Goal: Communication & Community: Participate in discussion

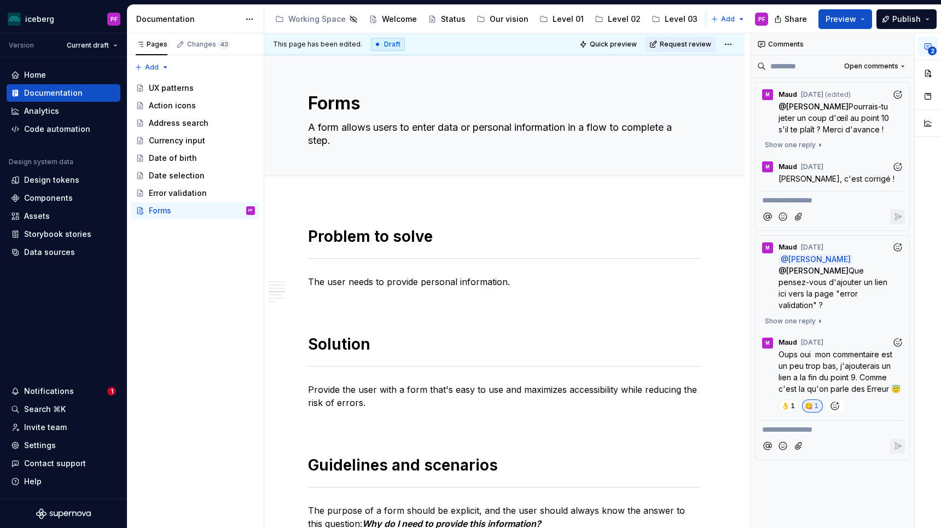
scroll to position [1861, 0]
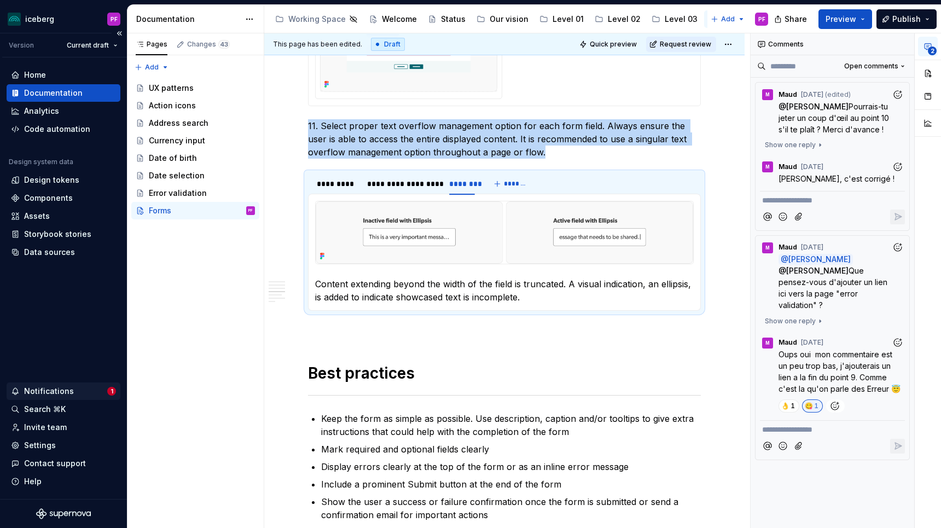
click at [64, 391] on div "Notifications" at bounding box center [49, 391] width 50 height 11
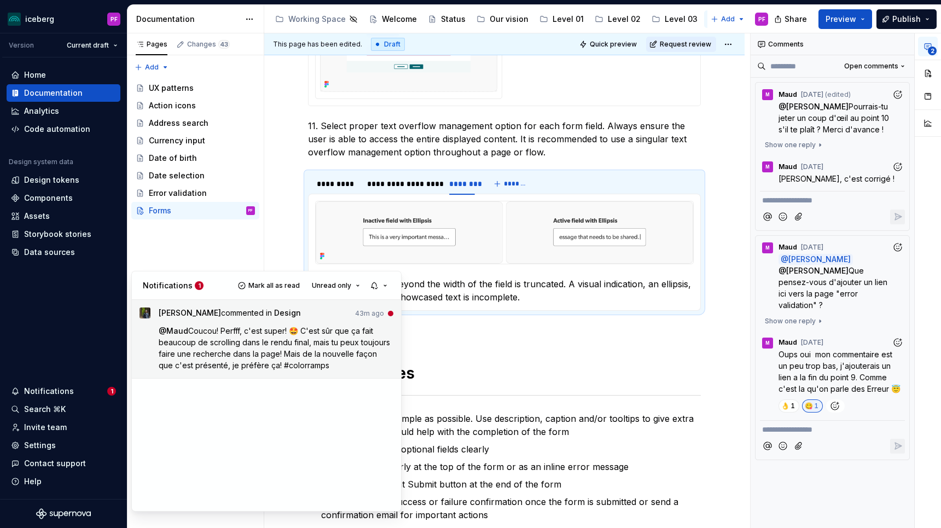
click at [286, 347] on span "Coucou! Perfff, c'est super! 🤩 C'est sûr que ça fait beaucoup de scrolling dans…" at bounding box center [276, 348] width 234 height 44
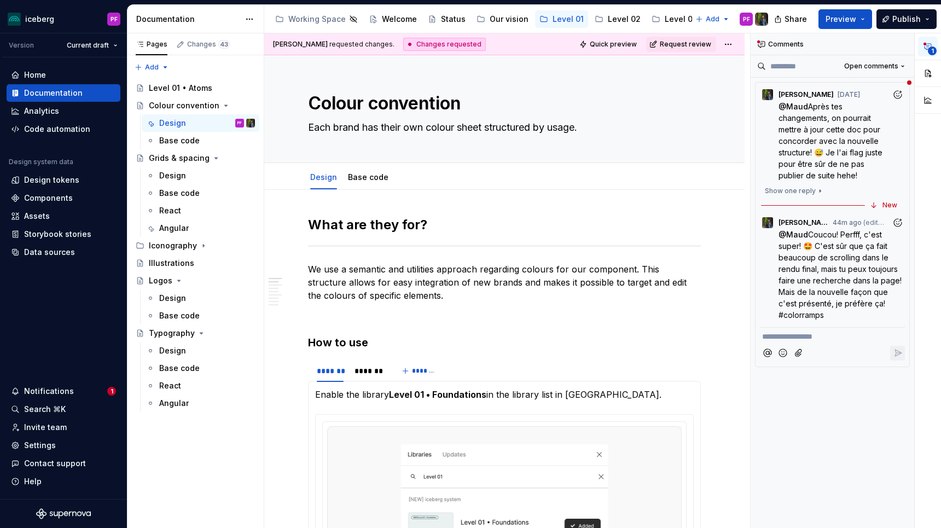
click at [845, 250] on span "Coucou! Perfff, c'est super! 🤩 C'est sûr que ça fait beaucoup de scrolling dans…" at bounding box center [841, 275] width 125 height 90
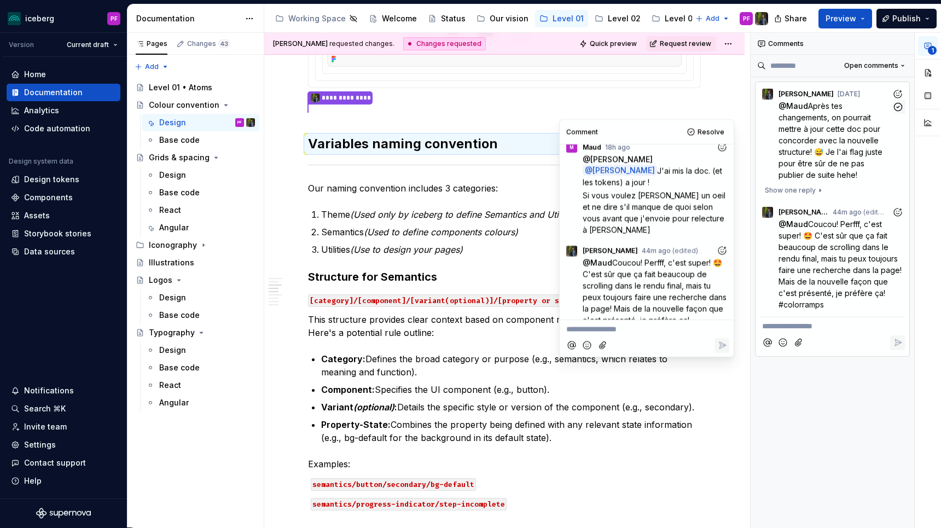
scroll to position [583, 0]
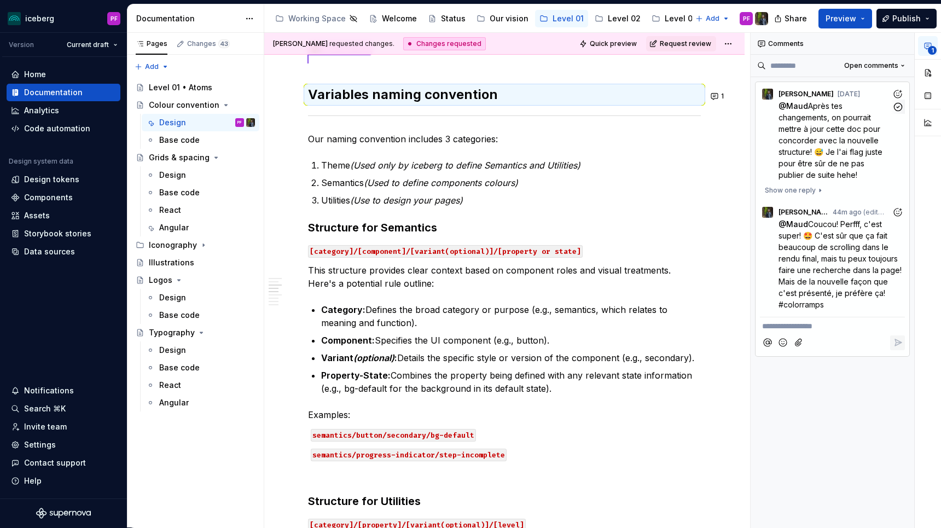
click at [827, 103] on span "Après tes changements, on pourrait mettre à jour cette doc pour concorder avec …" at bounding box center [832, 140] width 106 height 78
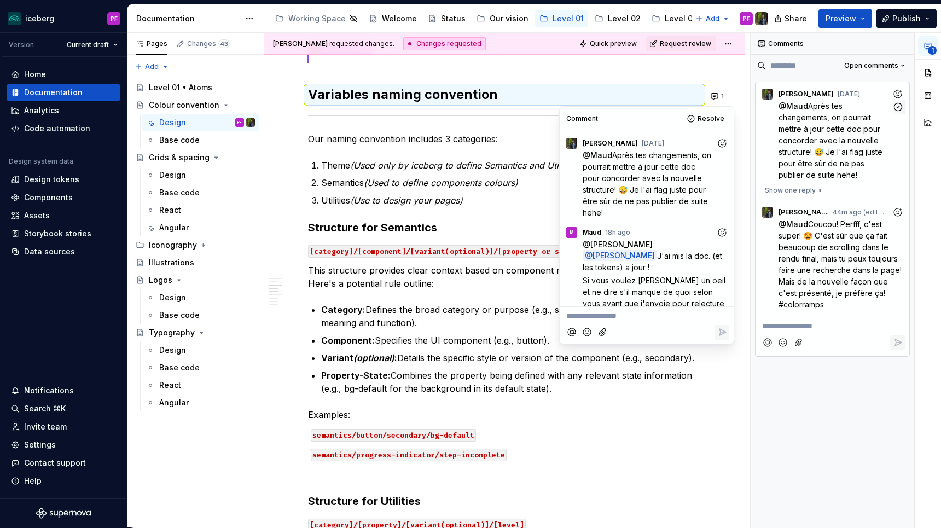
scroll to position [98, 0]
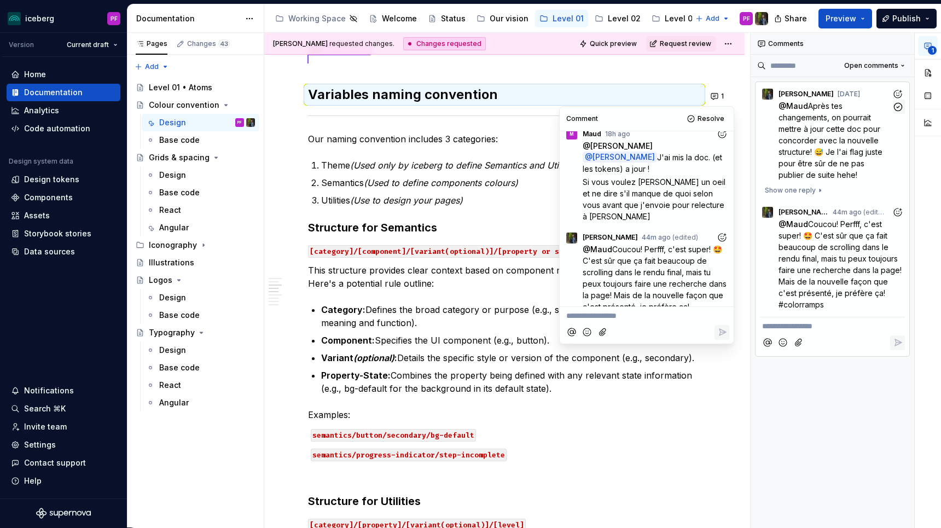
click at [827, 103] on span "Après tes changements, on pourrait mettre à jour cette doc pour concorder avec …" at bounding box center [832, 140] width 106 height 78
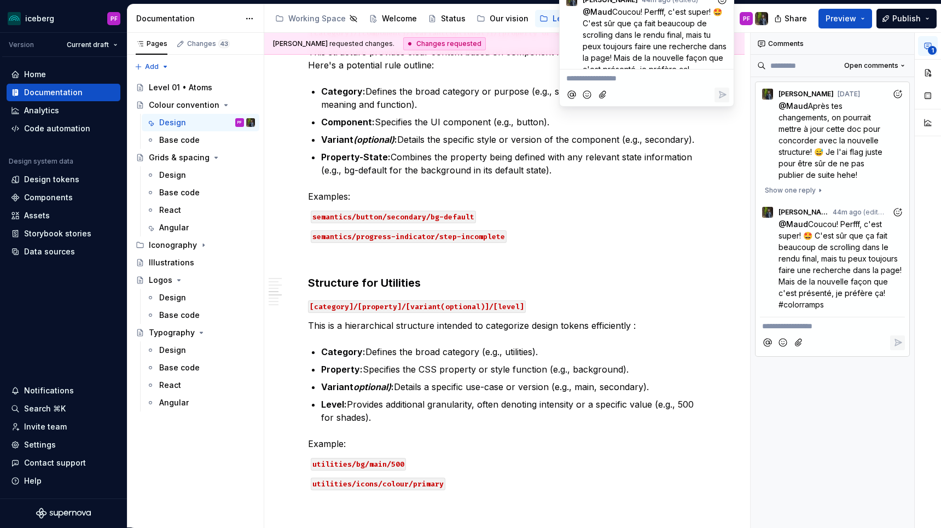
scroll to position [800, 0]
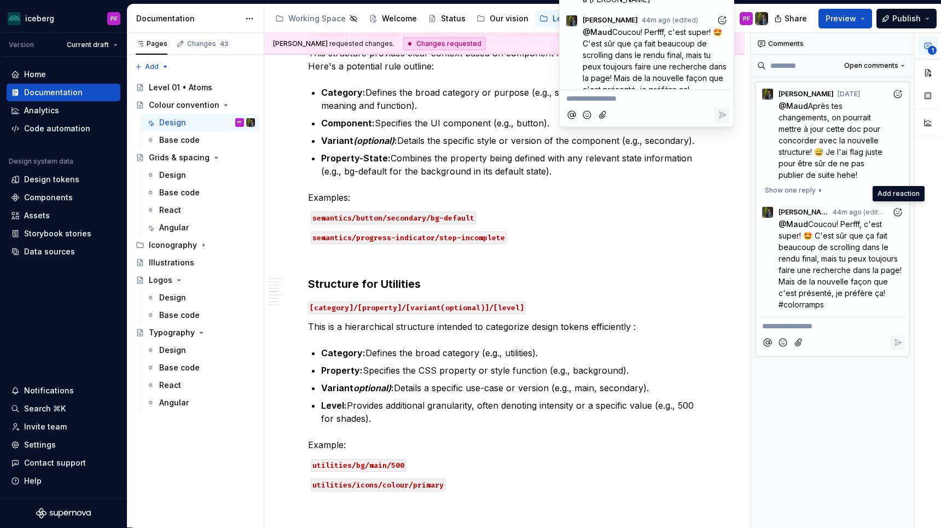
click at [896, 211] on icon "Add reaction" at bounding box center [897, 212] width 11 height 11
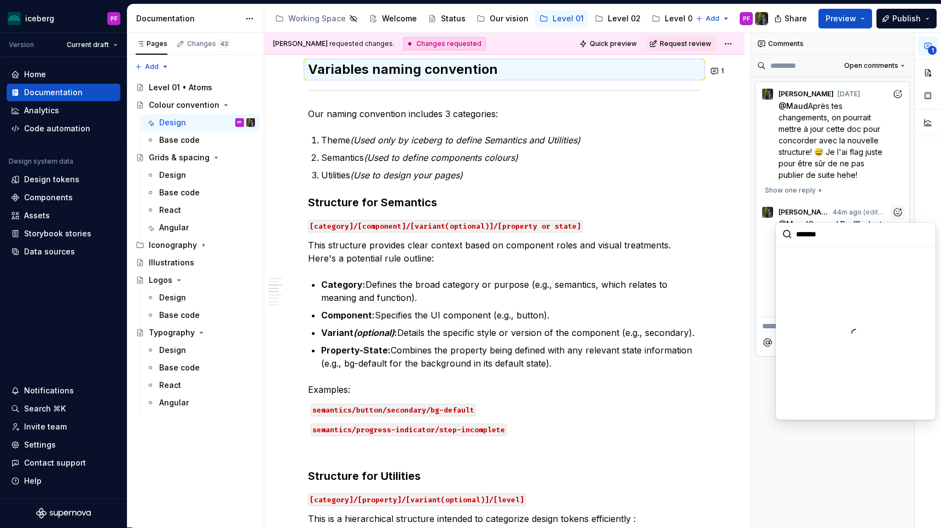
scroll to position [583, 0]
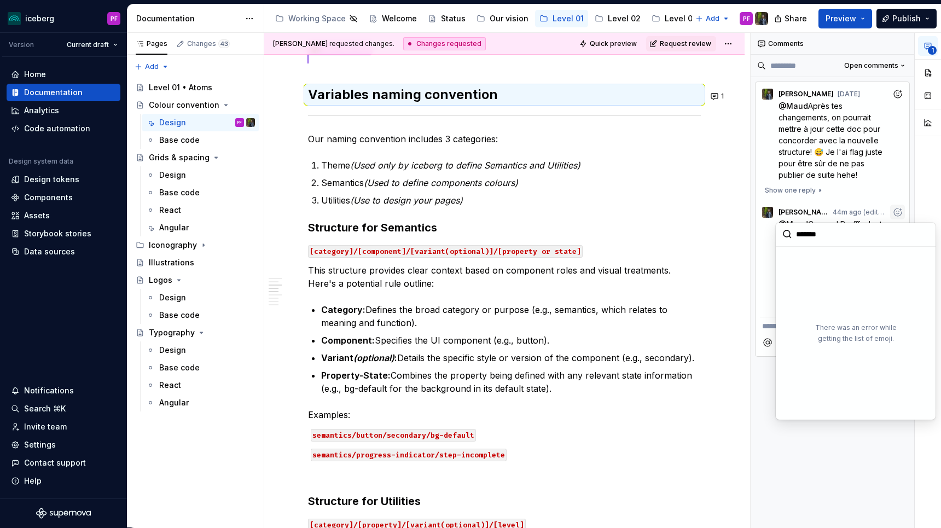
click at [925, 170] on div "1" at bounding box center [928, 280] width 26 height 495
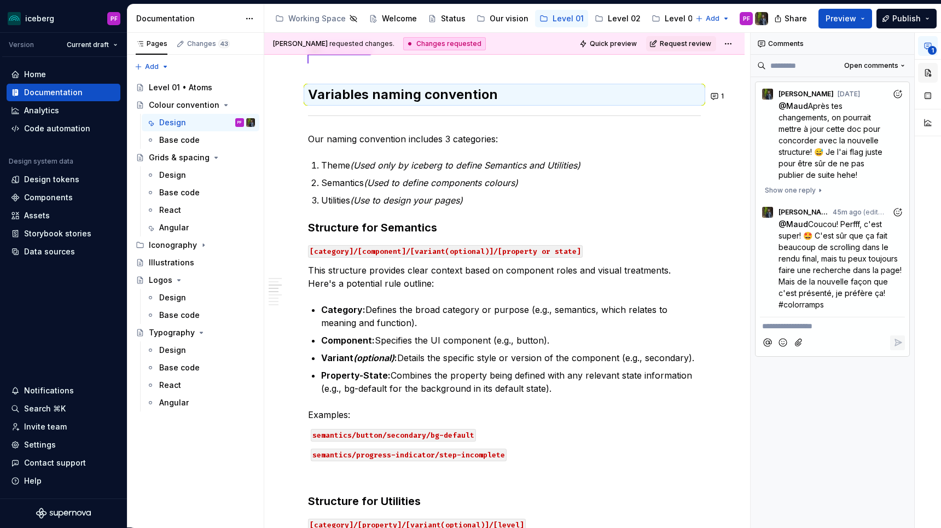
type textarea "*"
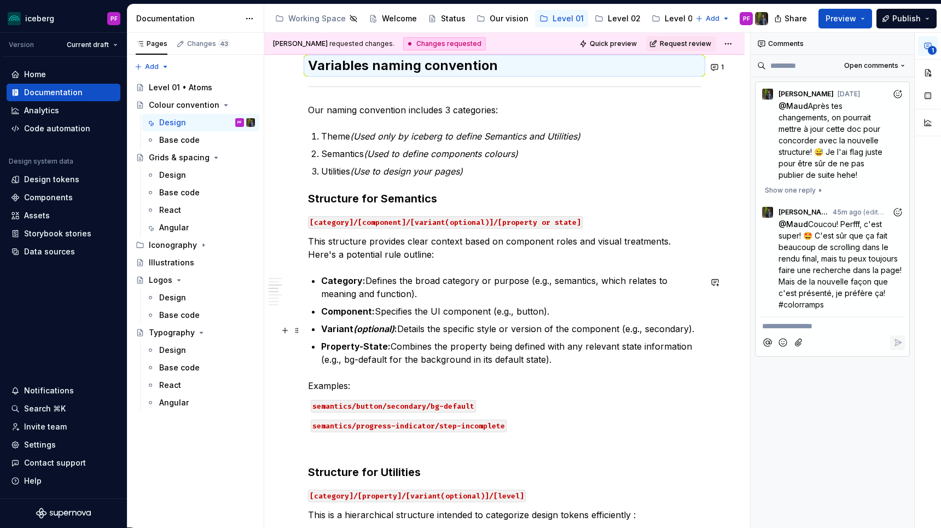
scroll to position [630, 0]
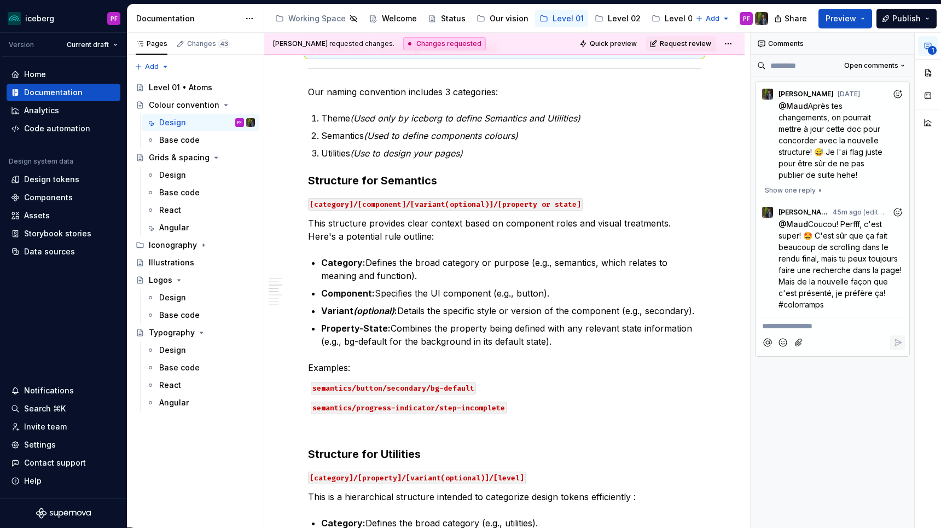
click at [786, 338] on icon "Add emoji" at bounding box center [782, 342] width 11 height 11
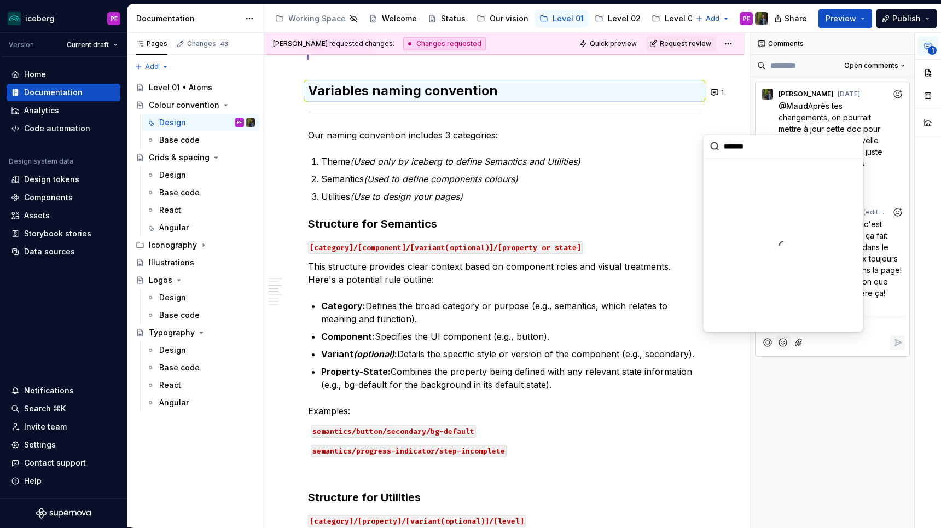
scroll to position [583, 0]
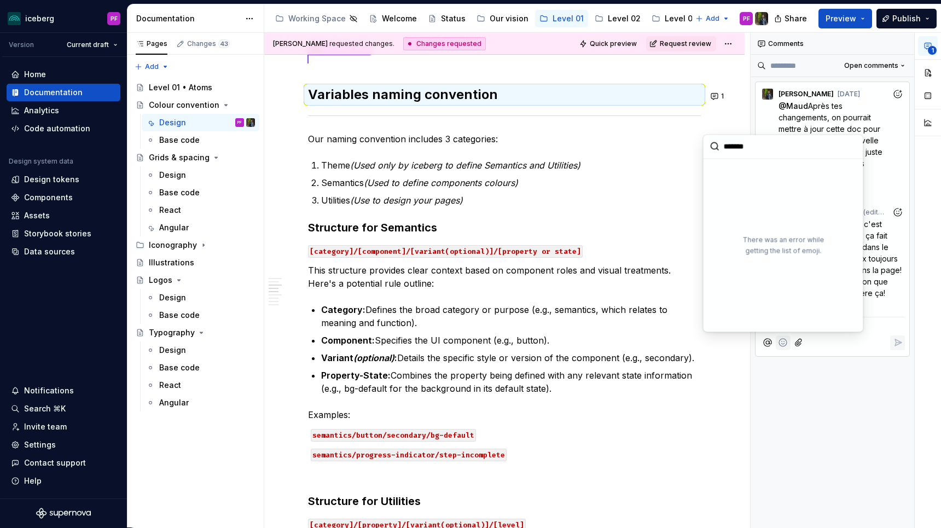
type input "*"
type input "****"
click at [871, 199] on div "**********" at bounding box center [832, 219] width 155 height 275
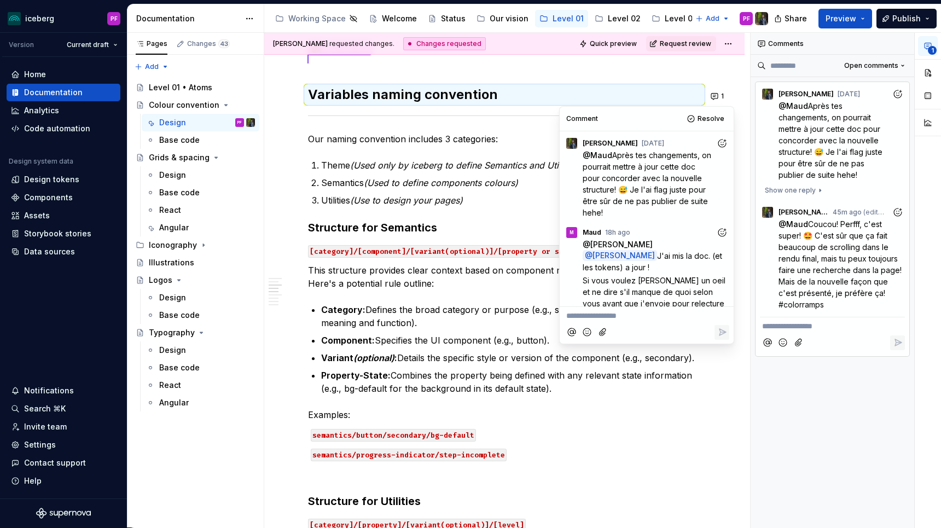
scroll to position [98, 0]
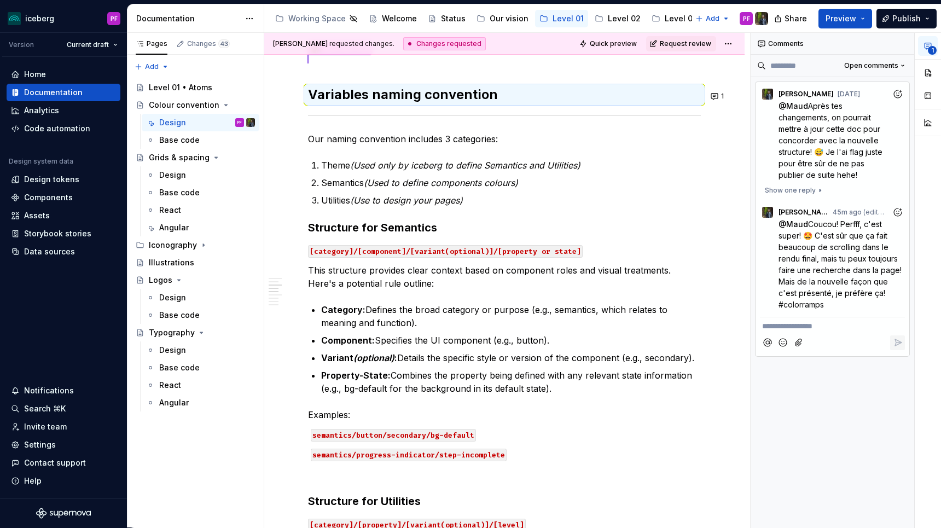
click at [859, 221] on span "Coucou! Perfff, c'est super! 🤩 C'est sûr que ça fait beaucoup de scrolling dans…" at bounding box center [841, 264] width 125 height 90
click at [780, 323] on p "**********" at bounding box center [832, 326] width 141 height 11
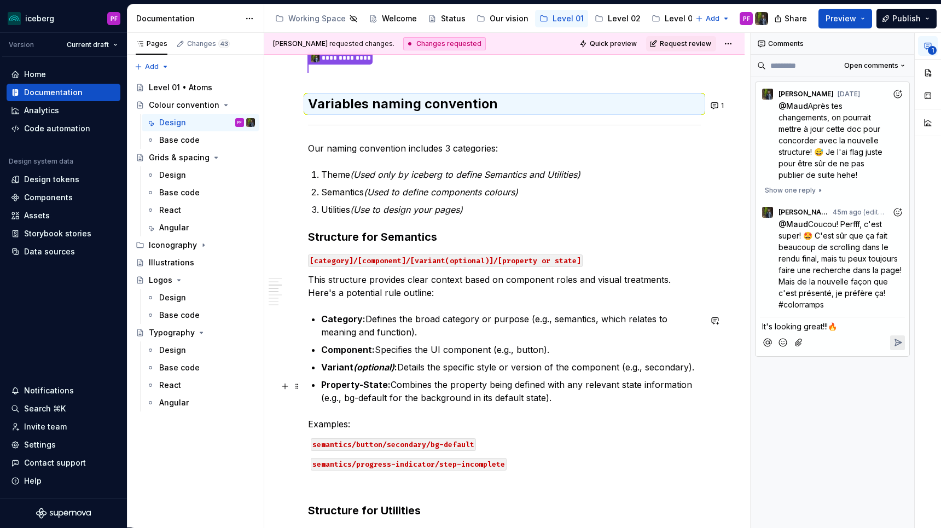
scroll to position [565, 0]
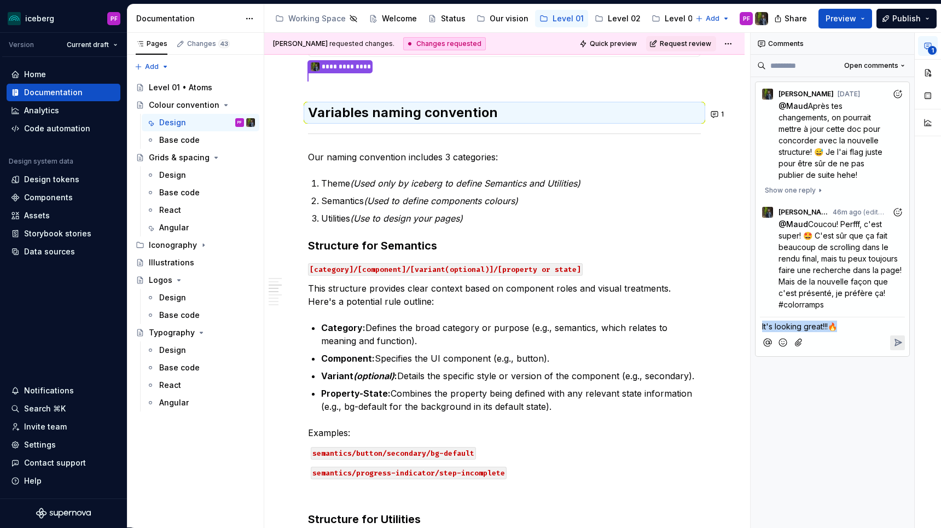
drag, startPoint x: 845, startPoint y: 330, endPoint x: 759, endPoint y: 328, distance: 85.9
click at [759, 328] on div "SD Simon Désilets Jun 26 @ Maud Après tes changements, on pourrait mettre à jou…" at bounding box center [832, 219] width 155 height 275
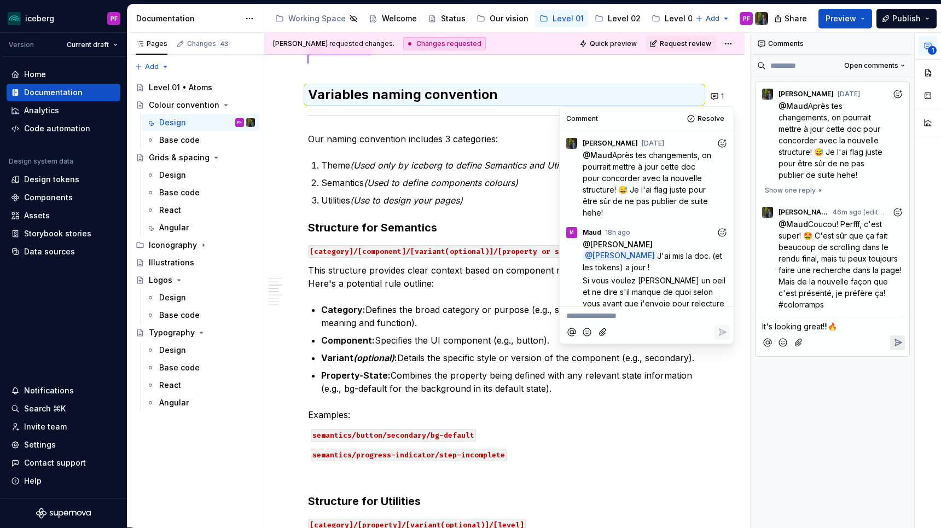
scroll to position [98, 0]
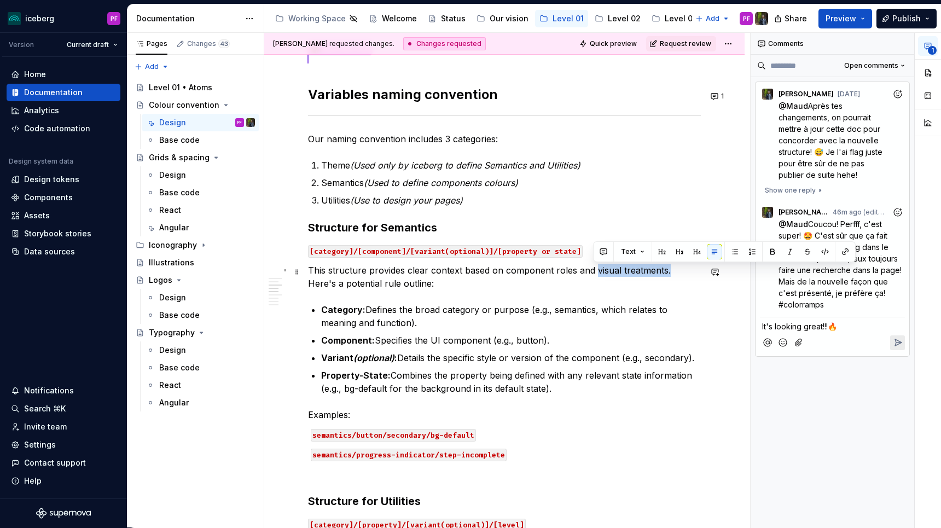
drag, startPoint x: 665, startPoint y: 270, endPoint x: 592, endPoint y: 269, distance: 72.8
click at [592, 269] on p "This structure provides clear context based on component roles and visual treat…" at bounding box center [504, 277] width 393 height 26
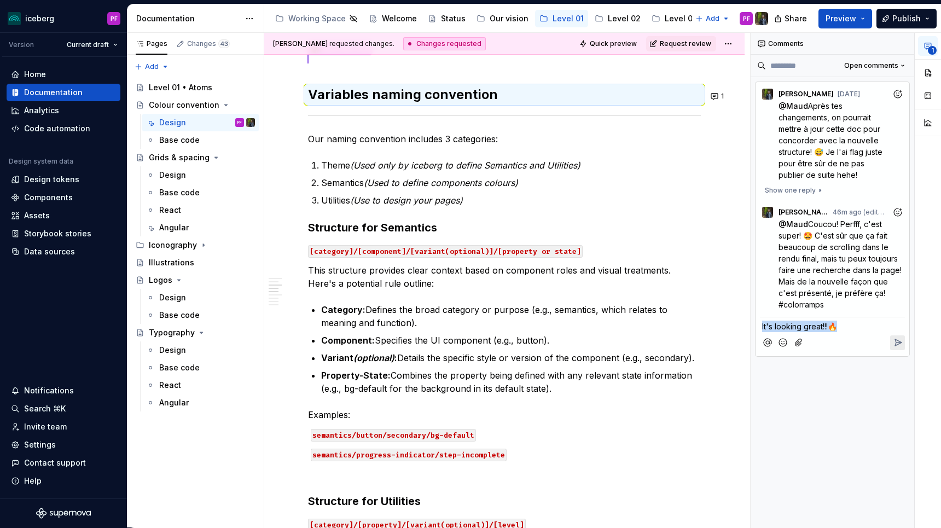
click at [838, 321] on p "It's looking great!!!🔥" at bounding box center [832, 326] width 141 height 11
click at [845, 324] on p "It's looking great!!!🔥" at bounding box center [832, 326] width 141 height 11
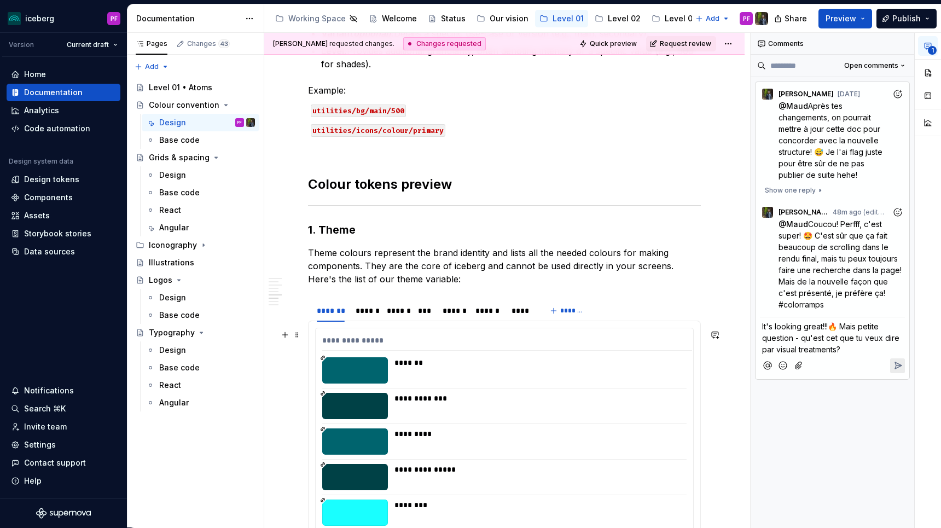
scroll to position [1166, 0]
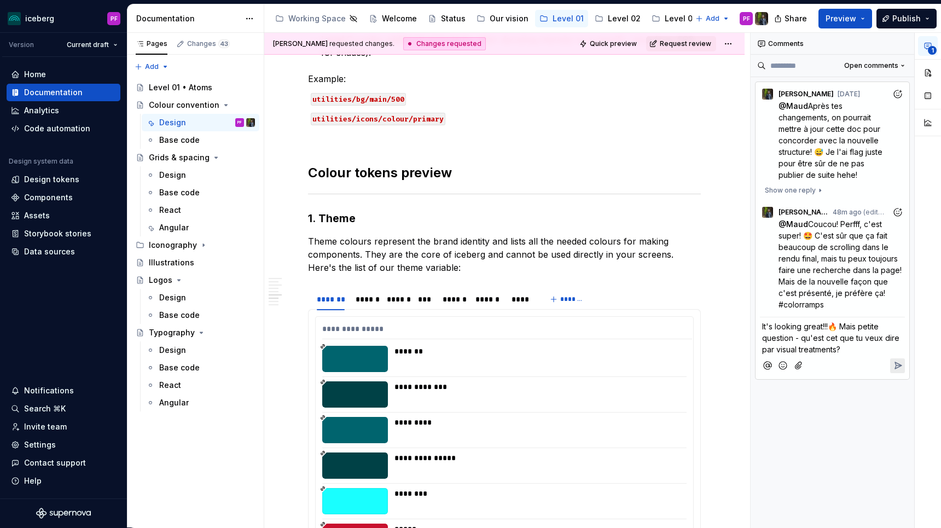
click at [763, 329] on span "It's looking great!!!🔥 Mais petite question - qu'est cet que tu veux dire par v…" at bounding box center [832, 338] width 140 height 32
click at [770, 313] on span "Maud" at bounding box center [780, 311] width 22 height 11
click at [850, 336] on span "It's looking great!!!🔥 Mais petite question - qu'est cet que tu veux dire par v…" at bounding box center [832, 338] width 140 height 33
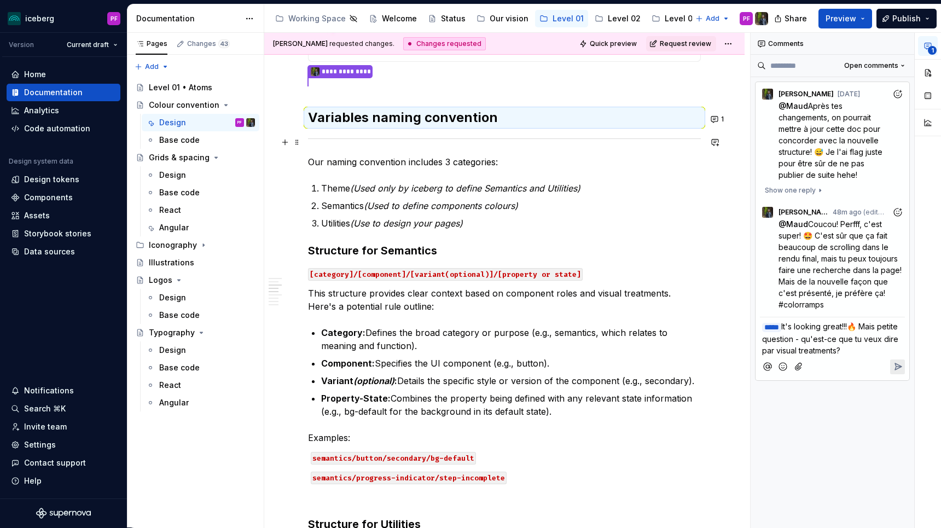
scroll to position [560, 0]
click at [876, 347] on span "It's looking great!!!🔥 Mais petite question - qu'est-ce que tu veux dire par vi…" at bounding box center [831, 338] width 138 height 33
click at [795, 361] on span "It's looking great!!!🔥 Mais petite question - qu'est-ce que tu veux dire par vi…" at bounding box center [831, 344] width 138 height 45
click at [893, 373] on icon "Reply" at bounding box center [897, 378] width 11 height 11
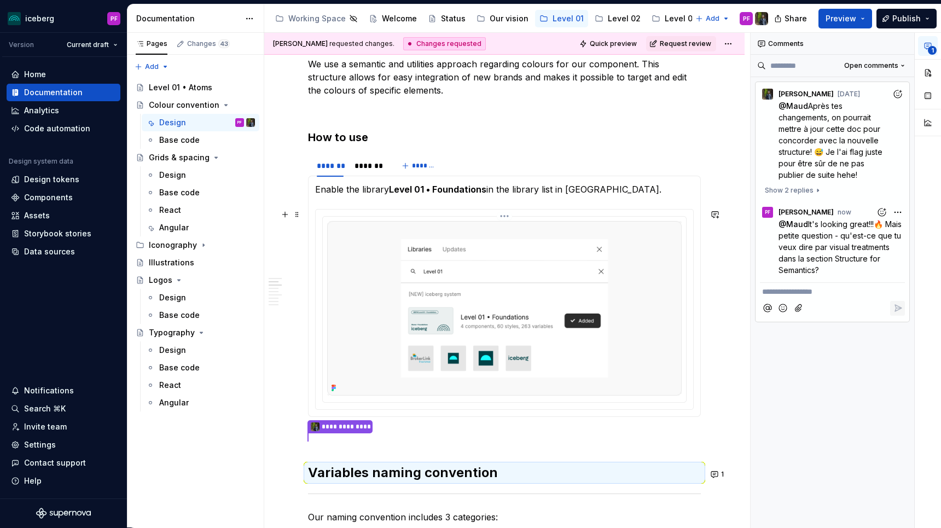
scroll to position [205, 0]
click at [362, 171] on div "*******" at bounding box center [368, 165] width 37 height 15
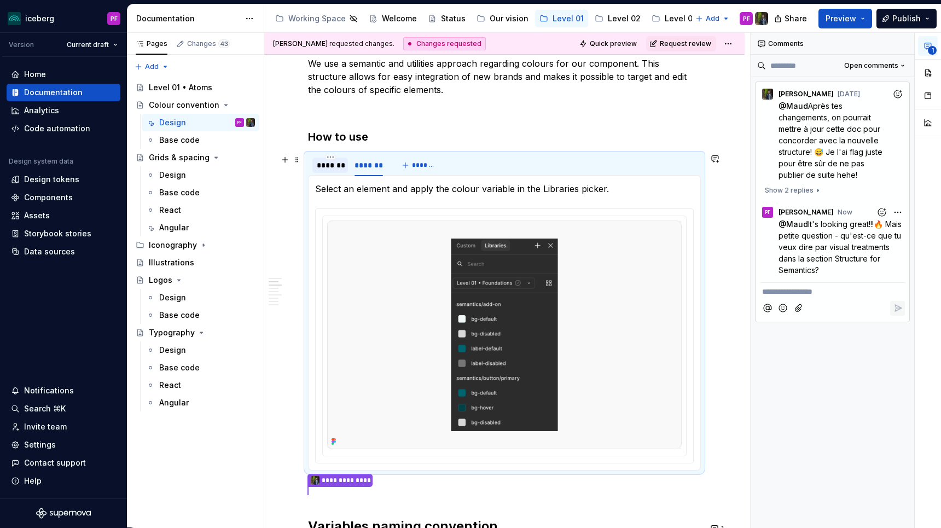
click at [332, 166] on div "*******" at bounding box center [330, 165] width 27 height 11
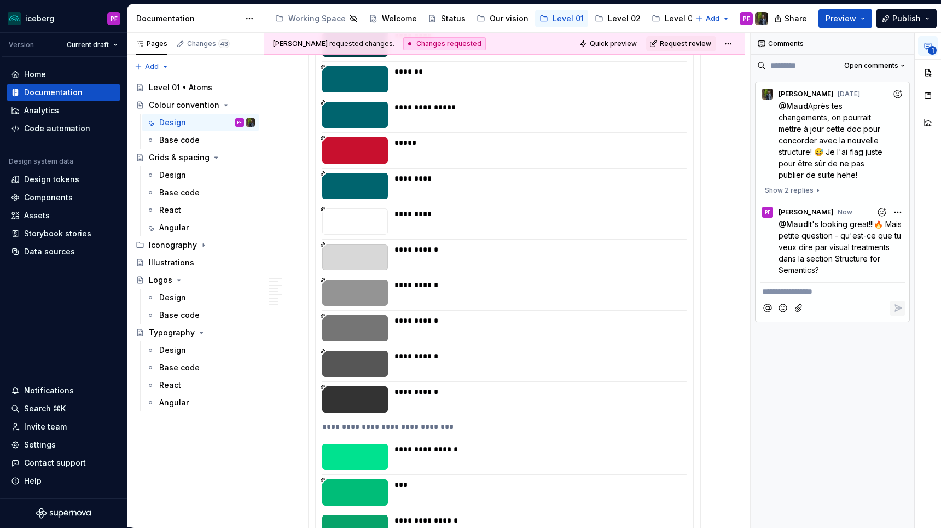
scroll to position [9603, 0]
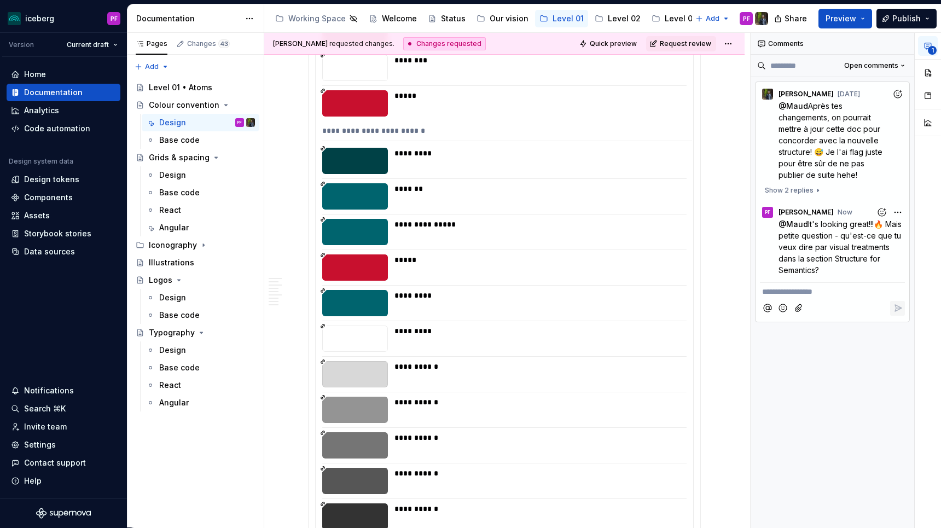
click at [842, 244] on span "It's looking great!!!🔥 Mais petite question - qu'est-ce que tu veux dire par vi…" at bounding box center [841, 246] width 125 height 55
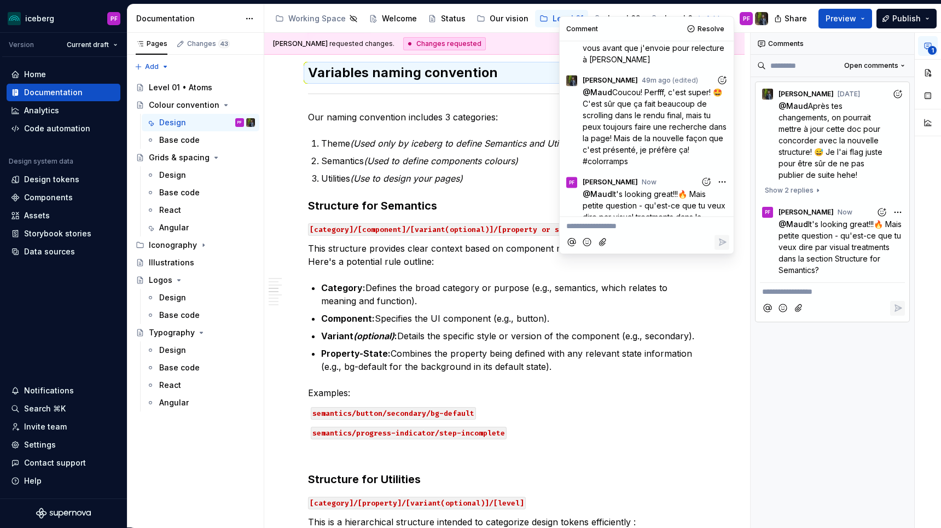
scroll to position [583, 0]
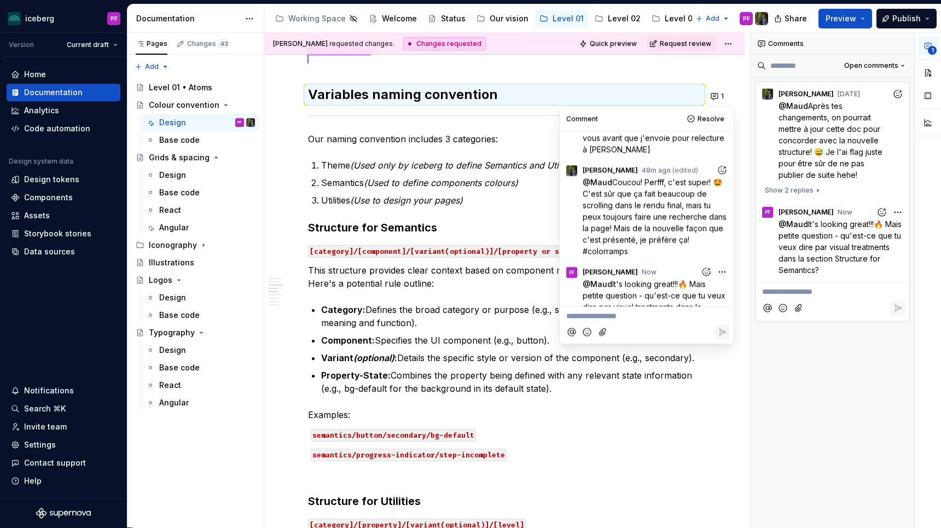
click at [516, 280] on p "This structure provides clear context based on component roles and visual treat…" at bounding box center [504, 277] width 393 height 26
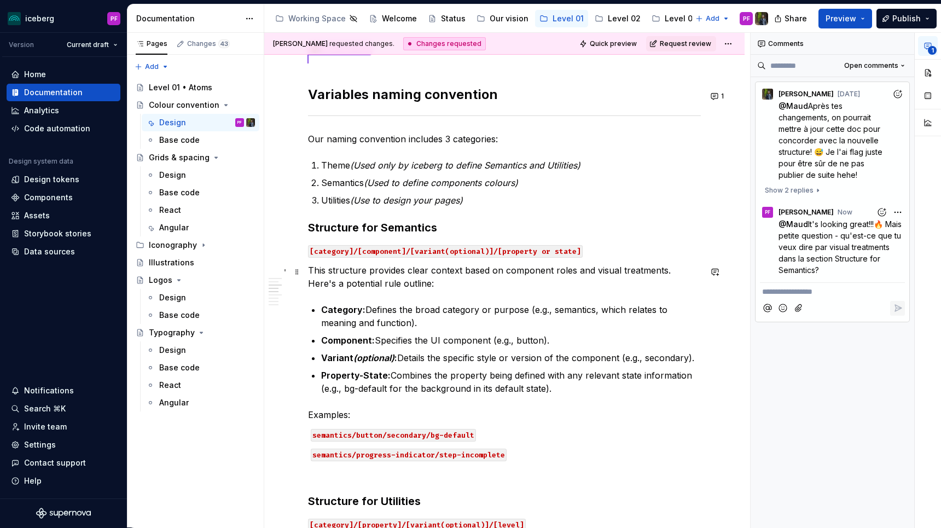
click at [640, 272] on p "This structure provides clear context based on component roles and visual treat…" at bounding box center [504, 277] width 393 height 26
click at [646, 276] on p "This structure provides clear context based on component roles and visual treat…" at bounding box center [504, 277] width 393 height 26
drag, startPoint x: 667, startPoint y: 275, endPoint x: 593, endPoint y: 273, distance: 73.9
click at [593, 273] on p "This structure provides clear context based on component roles and visual treat…" at bounding box center [504, 277] width 393 height 26
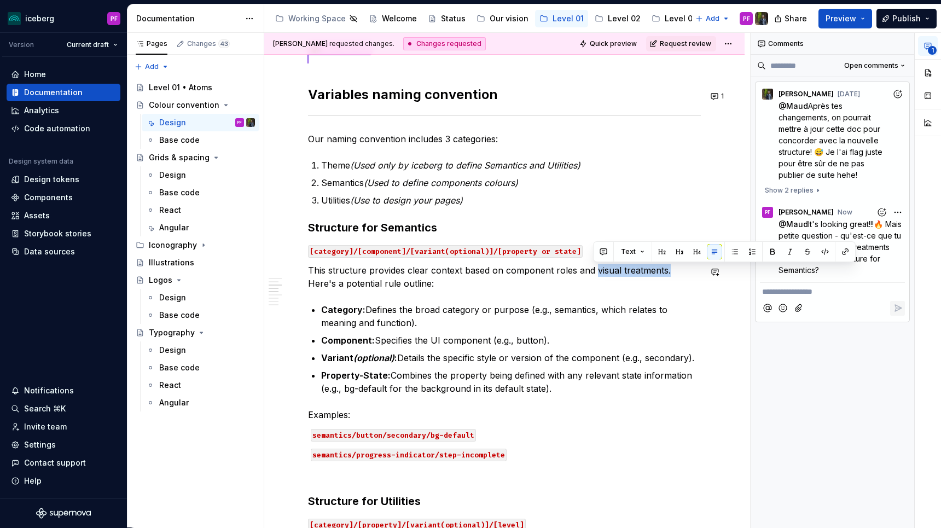
copy p "visual treatments."
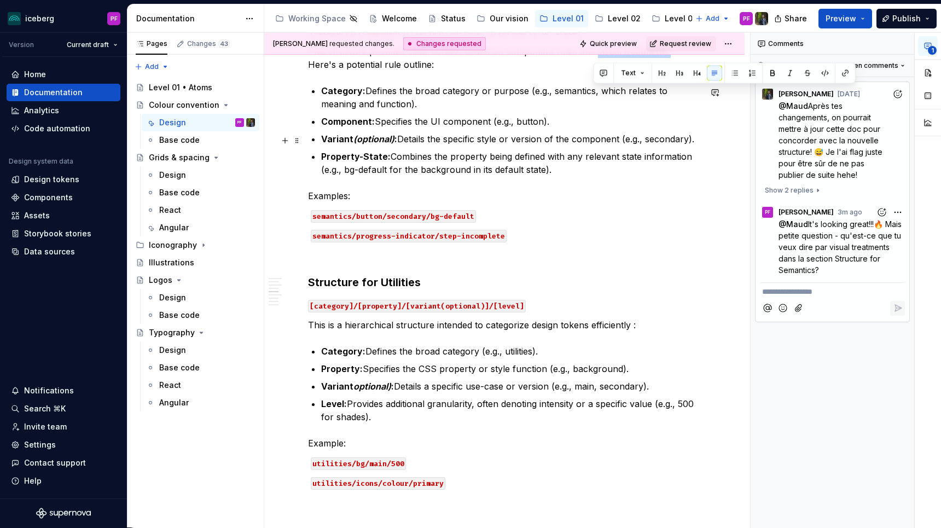
scroll to position [823, 0]
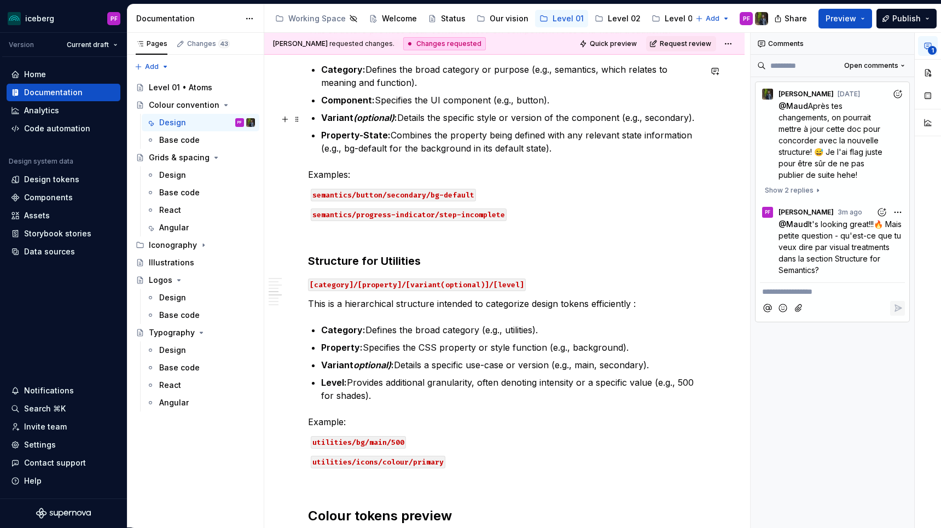
click at [457, 124] on p "Variant (optional) : Details the specific style or version of the component (e.…" at bounding box center [511, 117] width 380 height 13
click at [674, 20] on div "Level 03" at bounding box center [681, 18] width 33 height 11
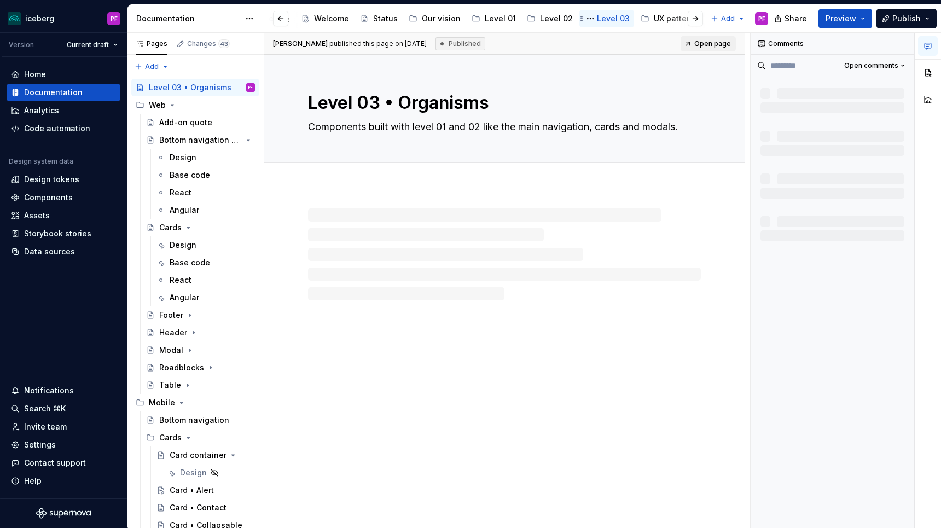
scroll to position [0, 75]
click at [652, 18] on div "UX patterns" at bounding box center [669, 18] width 45 height 11
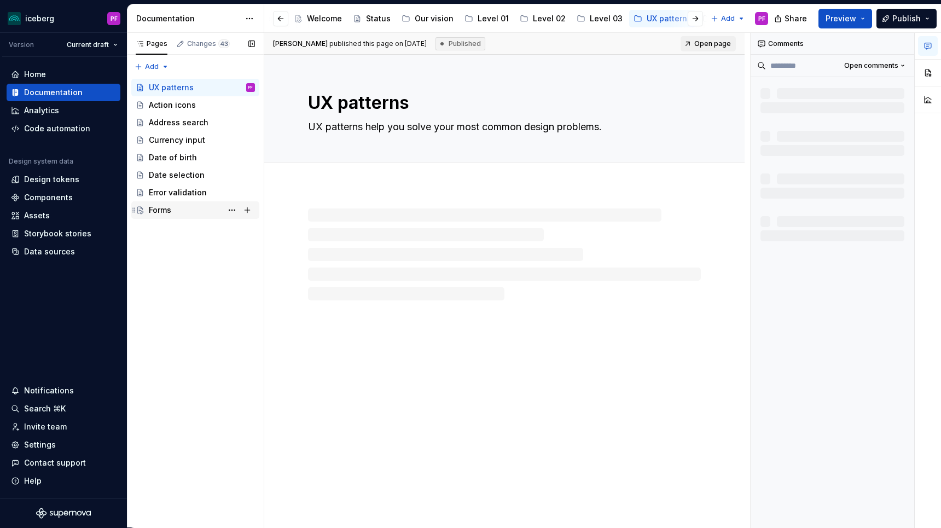
click at [164, 217] on div "Forms" at bounding box center [202, 209] width 106 height 15
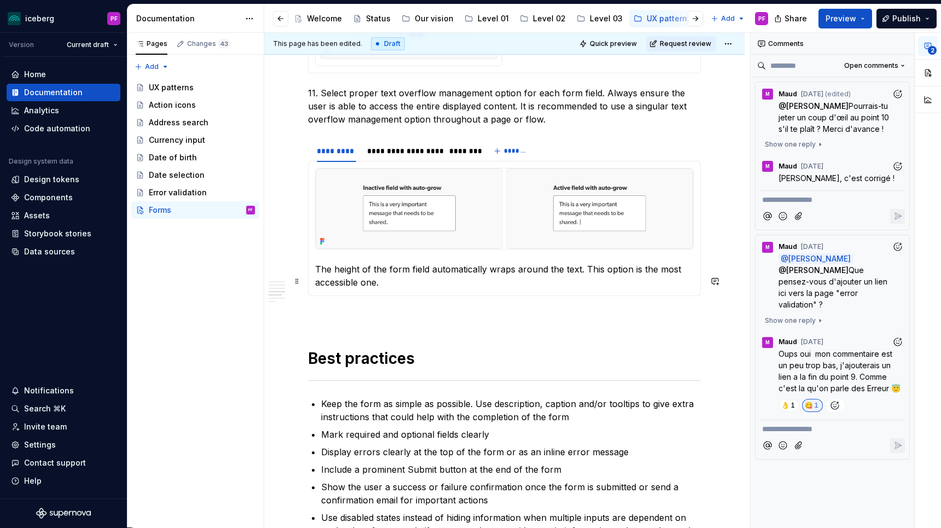
scroll to position [1875, 0]
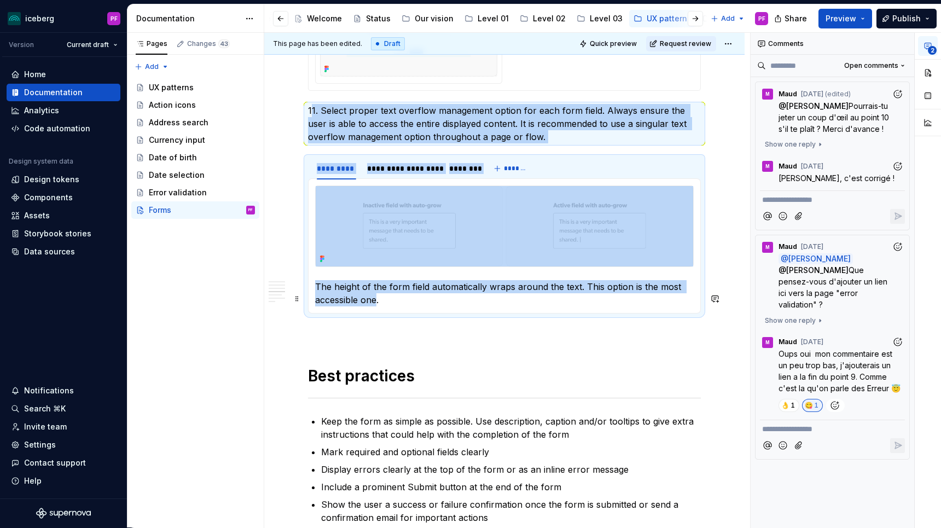
drag, startPoint x: 310, startPoint y: 119, endPoint x: 375, endPoint y: 311, distance: 203.3
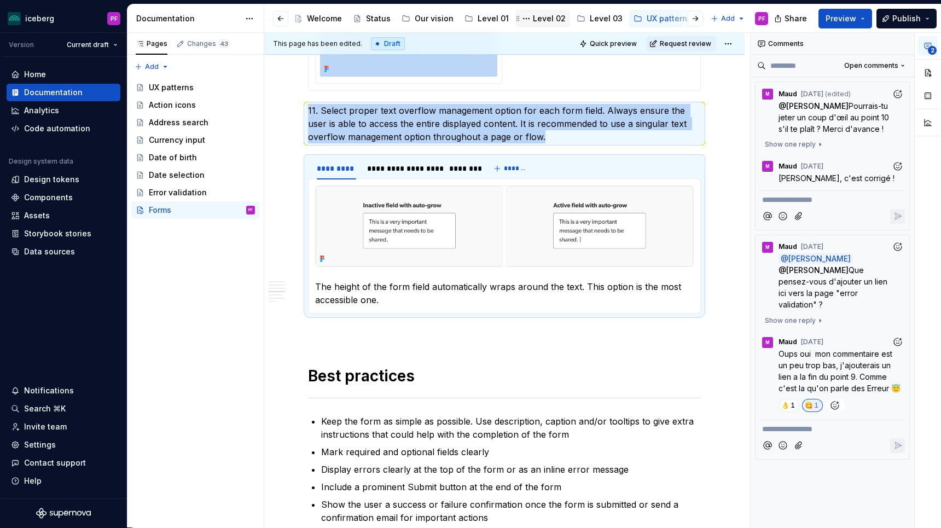
copy div "11. Select proper text overflow management option for each form field. Always e…"
click at [475, 185] on div "**********" at bounding box center [396, 171] width 176 height 27
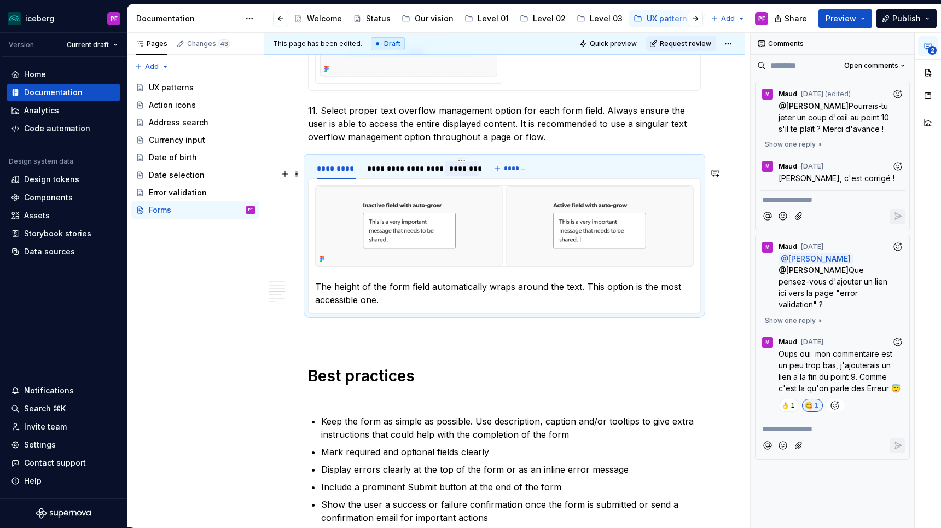
click at [466, 174] on div "********" at bounding box center [461, 168] width 25 height 11
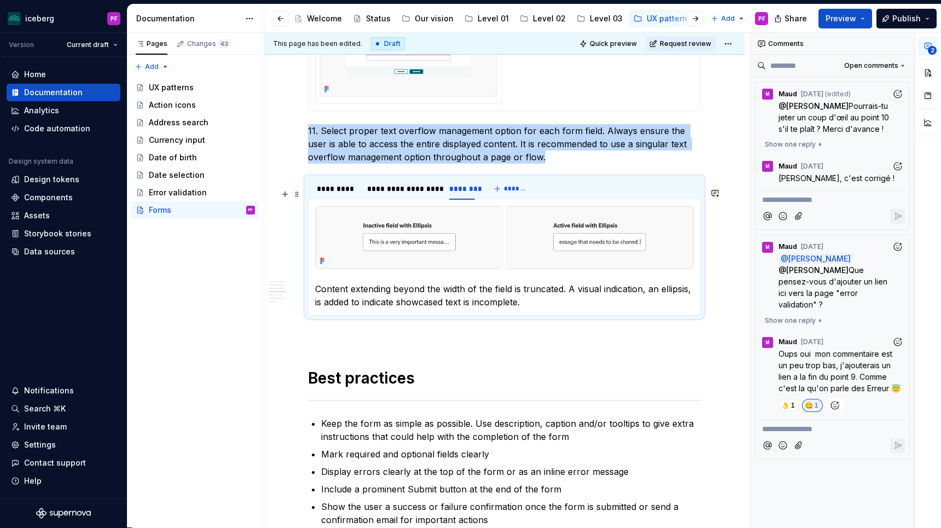
scroll to position [1851, 0]
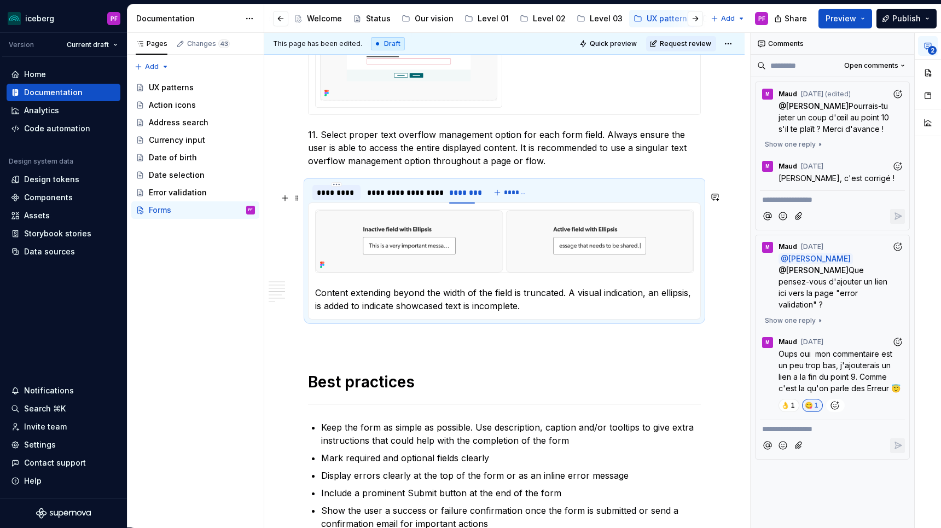
click at [333, 198] on div "*********" at bounding box center [336, 192] width 39 height 11
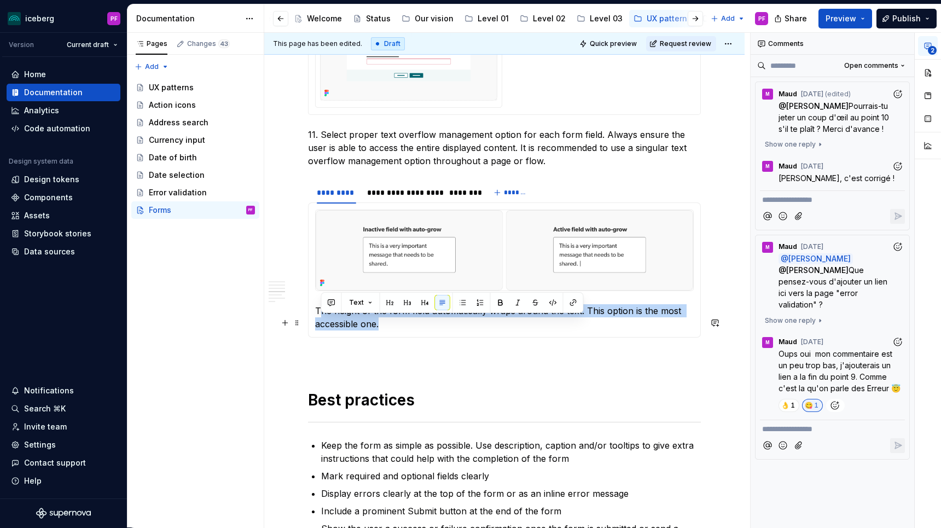
drag, startPoint x: 439, startPoint y: 339, endPoint x: 319, endPoint y: 322, distance: 121.5
click at [319, 322] on p "The height of the form field automatically wraps around the text. This option i…" at bounding box center [504, 317] width 379 height 26
click at [317, 322] on p "The height of the form field automatically wraps around the text. This option i…" at bounding box center [504, 317] width 379 height 26
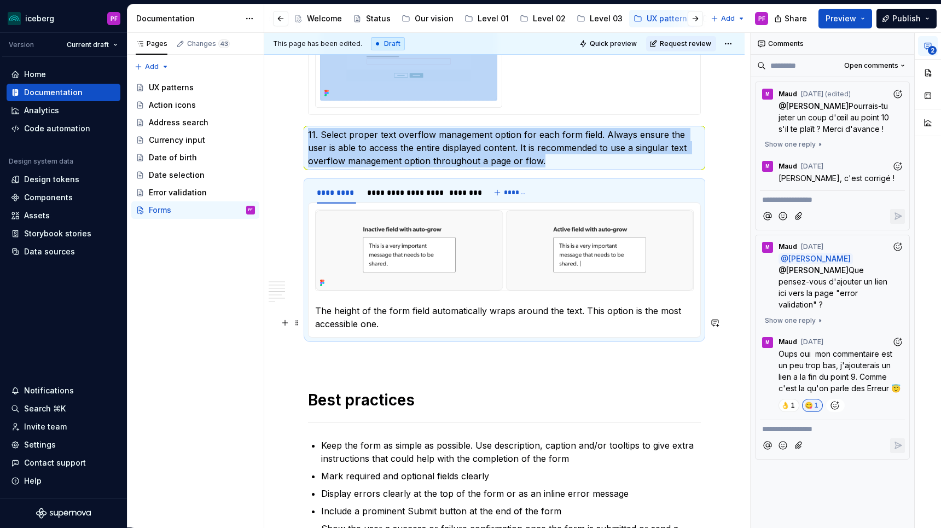
drag, startPoint x: 317, startPoint y: 322, endPoint x: 383, endPoint y: 335, distance: 67.4
click at [385, 330] on p "The height of the form field automatically wraps around the text. This option i…" at bounding box center [504, 317] width 379 height 26
click at [383, 330] on p "The height of the form field automatically wraps around the text. This option i…" at bounding box center [504, 317] width 379 height 26
drag, startPoint x: 383, startPoint y: 335, endPoint x: 334, endPoint y: 325, distance: 50.2
click at [334, 325] on p "The height of the form field automatically wraps around the text. This option i…" at bounding box center [504, 317] width 379 height 26
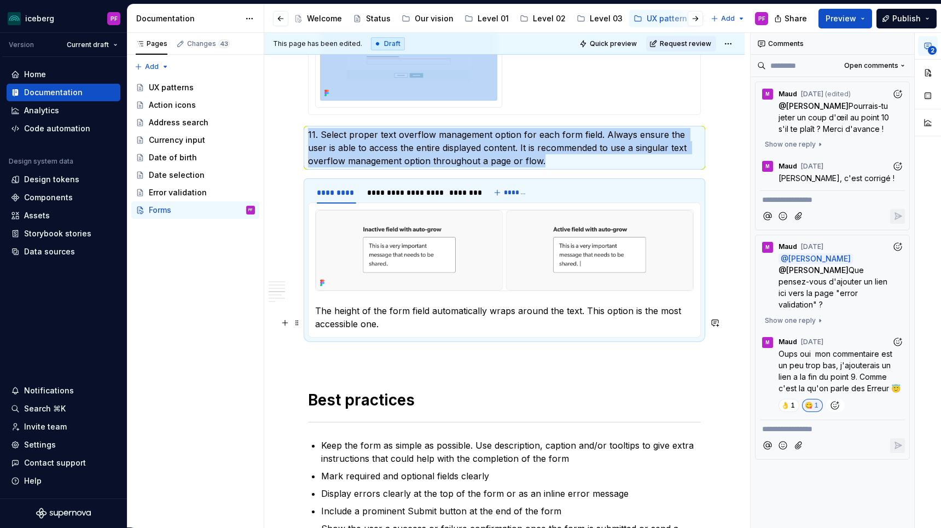
click at [334, 325] on p "The height of the form field automatically wraps around the text. This option i…" at bounding box center [504, 317] width 379 height 26
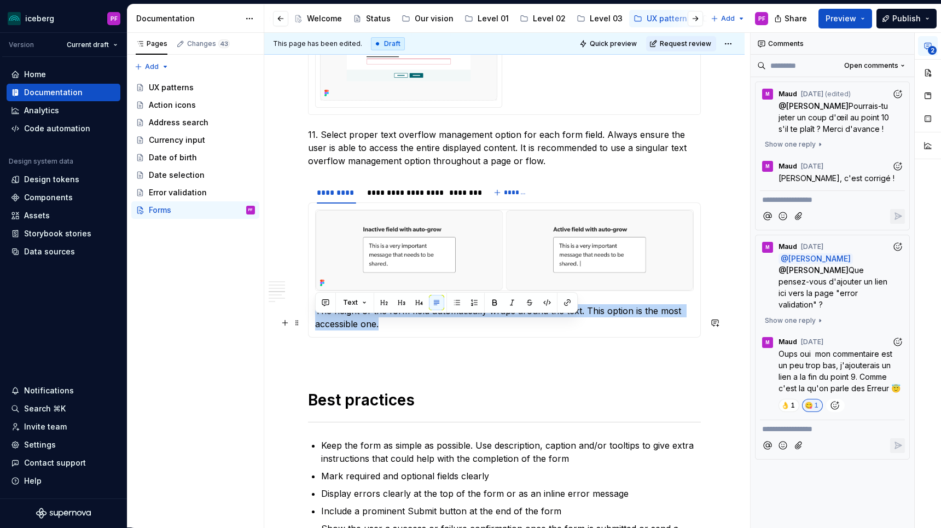
drag, startPoint x: 317, startPoint y: 323, endPoint x: 380, endPoint y: 335, distance: 64.2
click at [380, 330] on p "The height of the form field automatically wraps around the text. This option i…" at bounding box center [504, 317] width 379 height 26
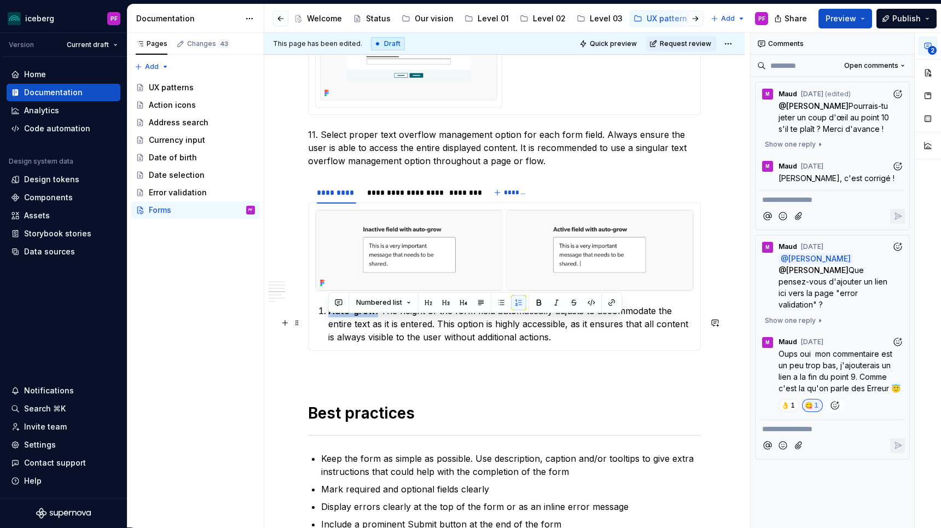
drag, startPoint x: 363, startPoint y: 323, endPoint x: 317, endPoint y: 323, distance: 46.0
click at [317, 323] on section-item-column "Auto-grow : The height of the form field automatically adjusts to accommodate t…" at bounding box center [504, 277] width 379 height 134
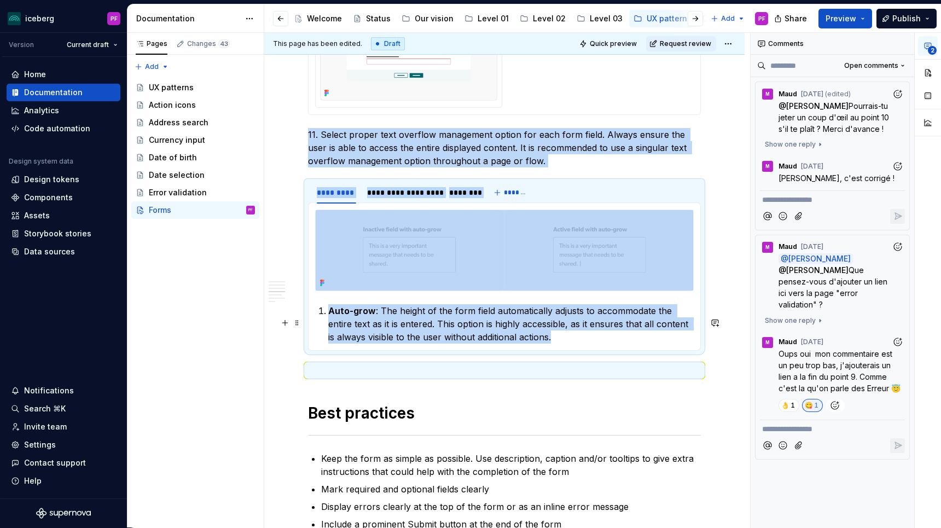
click at [330, 316] on strong "Auto-grow" at bounding box center [352, 310] width 48 height 11
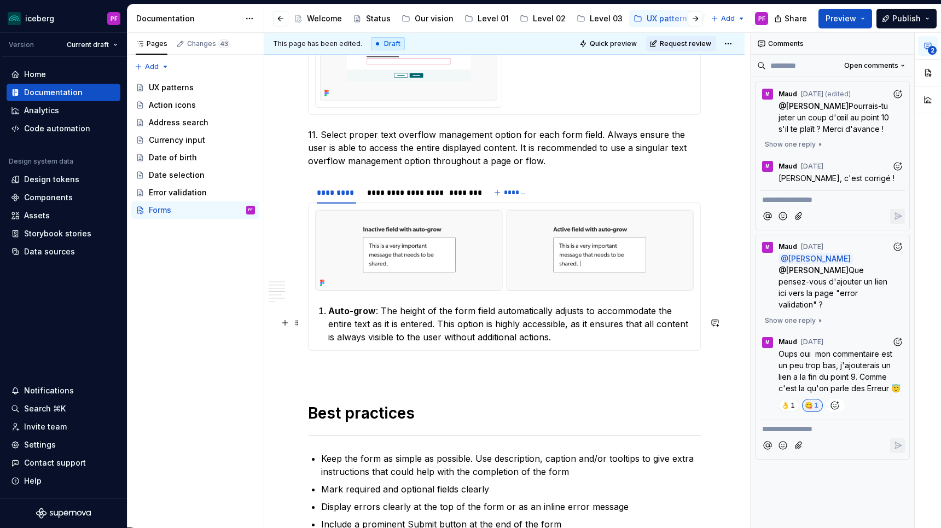
click at [329, 316] on strong "Auto-grow" at bounding box center [352, 310] width 48 height 11
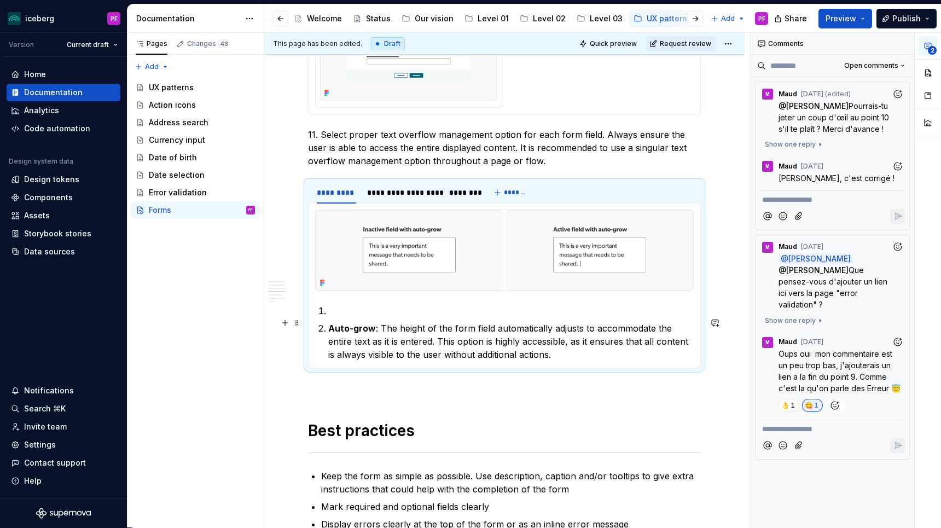
click at [343, 334] on strong "Auto-grow" at bounding box center [352, 328] width 48 height 11
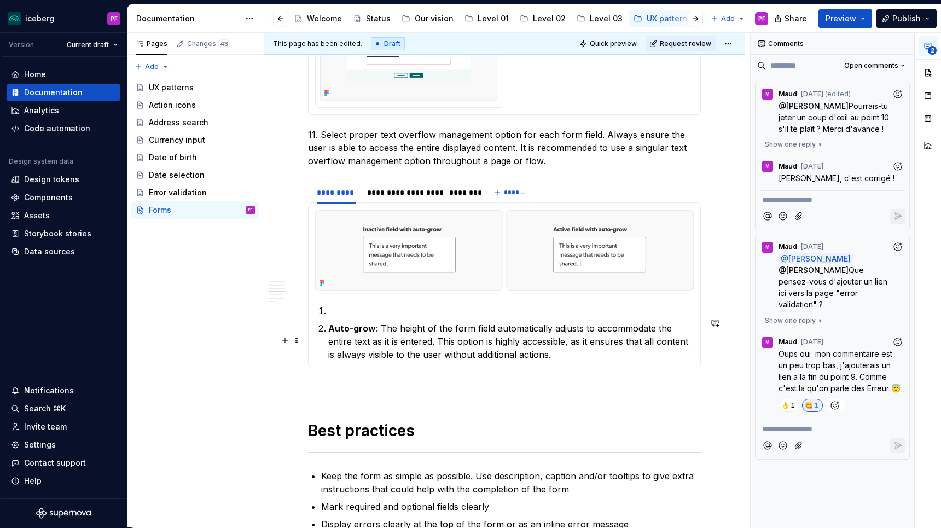
click at [330, 334] on strong "Auto-grow" at bounding box center [352, 328] width 48 height 11
click at [348, 334] on strong "Auto-grow" at bounding box center [352, 328] width 48 height 11
click at [330, 334] on strong "Auto-grow" at bounding box center [352, 328] width 48 height 11
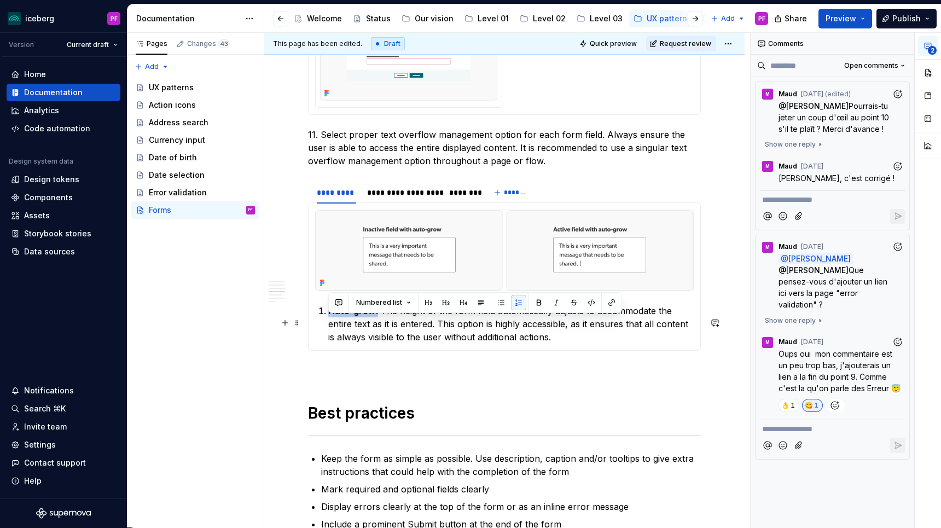
drag, startPoint x: 371, startPoint y: 322, endPoint x: 328, endPoint y: 322, distance: 43.2
click at [328, 322] on li "Auto-grow : The height of the form field automatically adjusts to accommodate t…" at bounding box center [510, 323] width 365 height 39
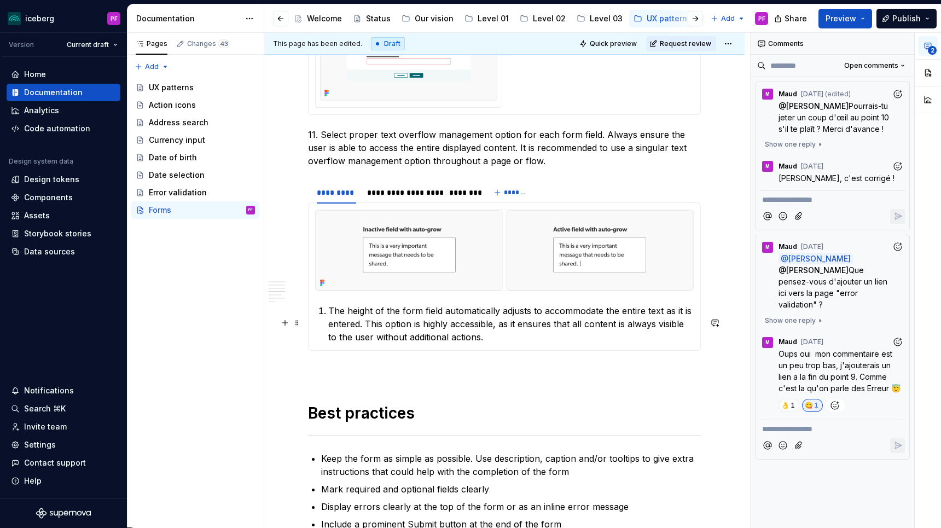
type textarea "*"
drag, startPoint x: 341, startPoint y: 323, endPoint x: 477, endPoint y: 344, distance: 137.3
click at [477, 344] on p "The height of the form field automatically adjusts to accommodate the entire te…" at bounding box center [510, 323] width 365 height 39
copy p "The height of the form field automatically adjusts to accommodate the entire te…"
click at [514, 302] on button "button" at bounding box center [521, 302] width 15 height 15
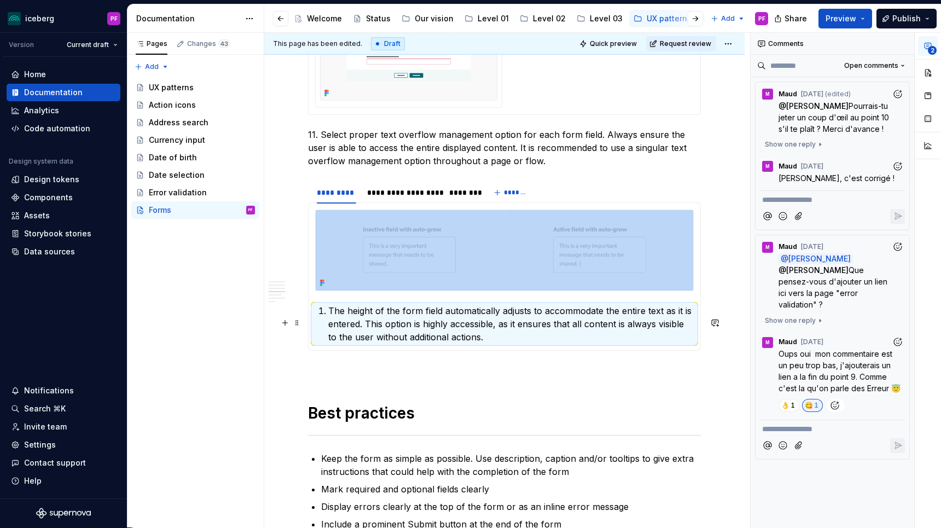
click at [490, 329] on p "The height of the form field automatically adjusts to accommodate the entire te…" at bounding box center [510, 323] width 365 height 39
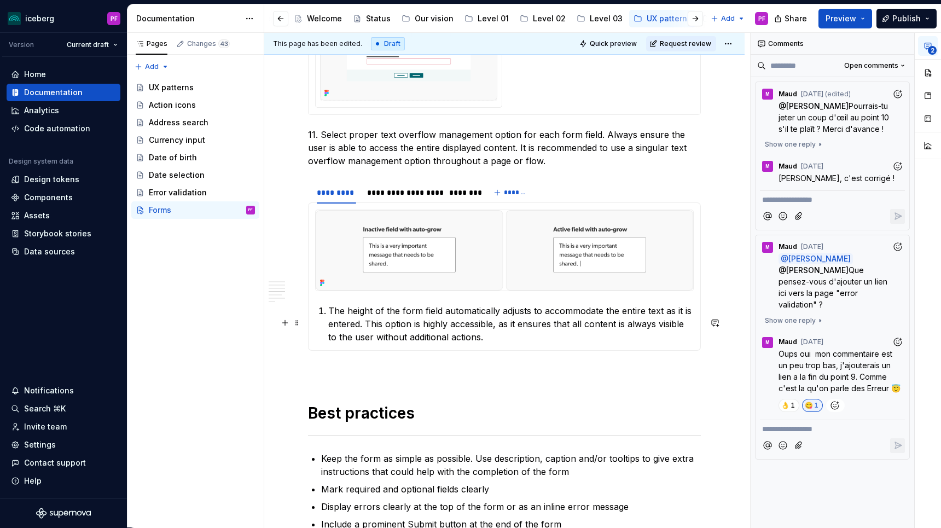
click at [329, 323] on p "The height of the form field automatically adjusts to accommodate the entire te…" at bounding box center [510, 323] width 365 height 39
click at [353, 329] on p "The height of the form field automatically adjusts to accommodate the entire te…" at bounding box center [510, 323] width 365 height 39
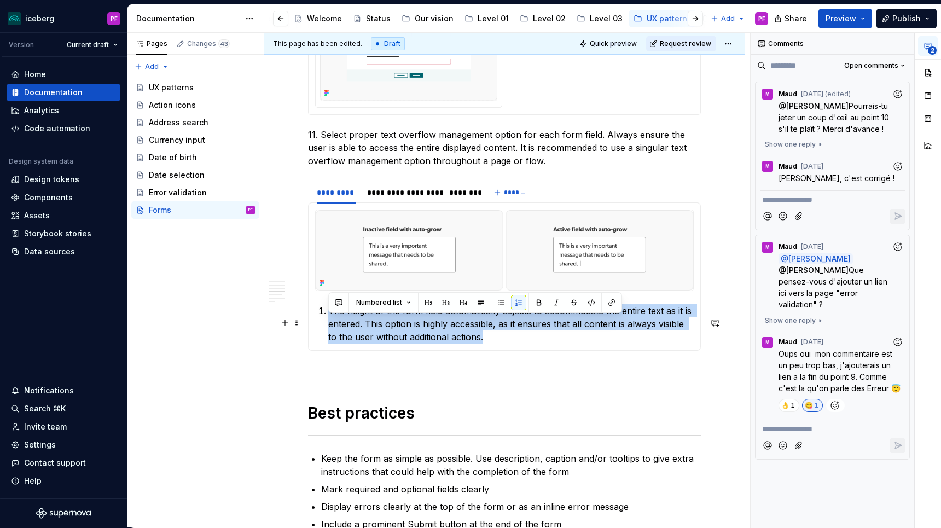
drag, startPoint x: 324, startPoint y: 323, endPoint x: 470, endPoint y: 347, distance: 147.5
click at [470, 344] on li "The height of the form field automatically adjusts to accommodate the entire te…" at bounding box center [510, 323] width 365 height 39
click at [516, 301] on button "button" at bounding box center [518, 302] width 15 height 15
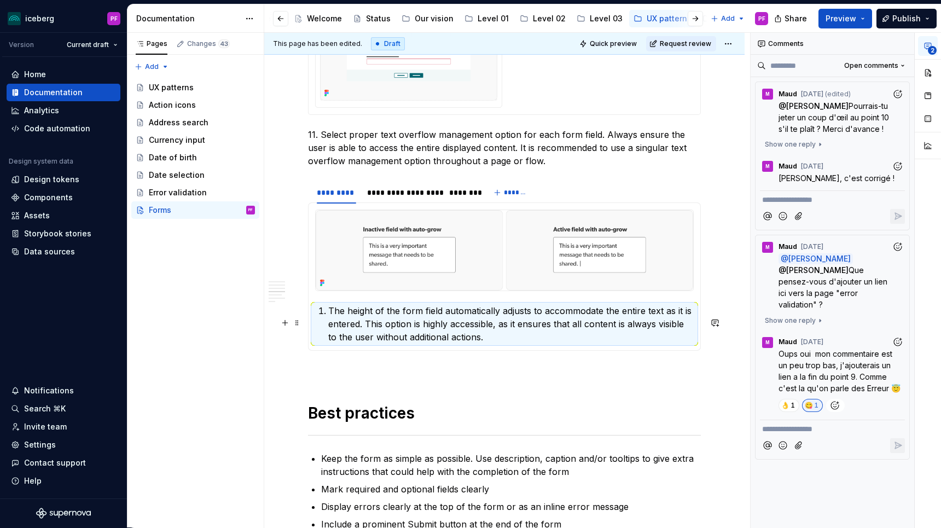
click at [438, 338] on p "The height of the form field automatically adjusts to accommodate the entire te…" at bounding box center [510, 323] width 365 height 39
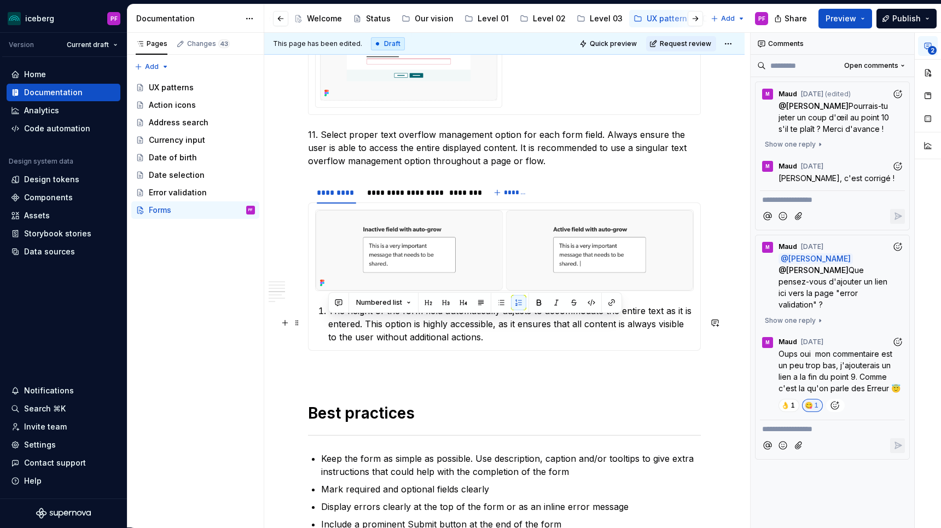
drag, startPoint x: 414, startPoint y: 351, endPoint x: 318, endPoint y: 326, distance: 98.5
click at [328, 326] on li "The height of the form field automatically adjusts to accommodate the entire te…" at bounding box center [510, 323] width 365 height 39
click at [386, 301] on span "Numbered list" at bounding box center [379, 302] width 46 height 9
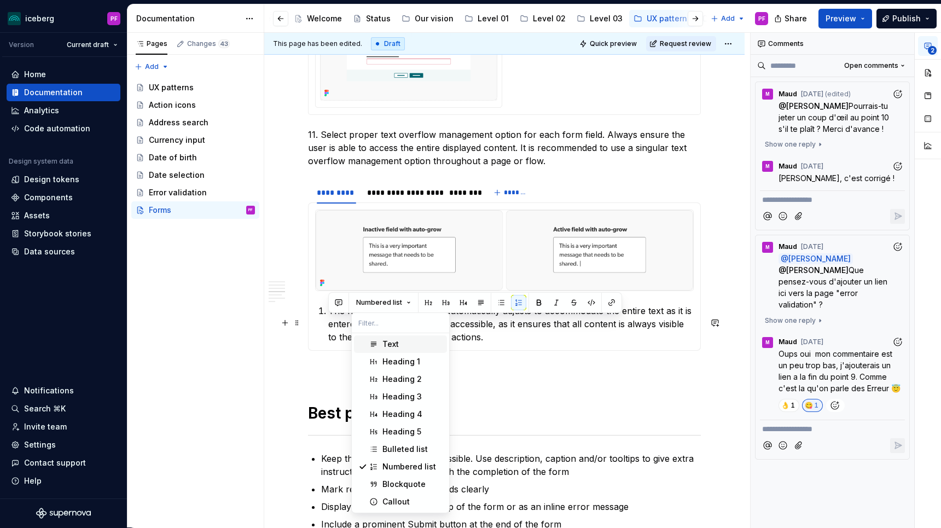
click at [387, 345] on div "Text" at bounding box center [390, 344] width 16 height 11
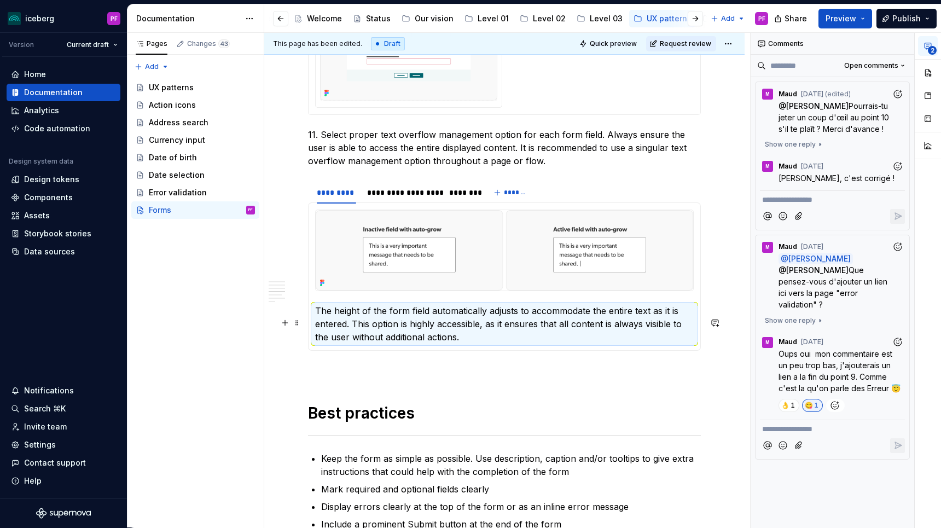
click at [368, 331] on p "The height of the form field automatically adjusts to accommodate the entire te…" at bounding box center [504, 323] width 379 height 39
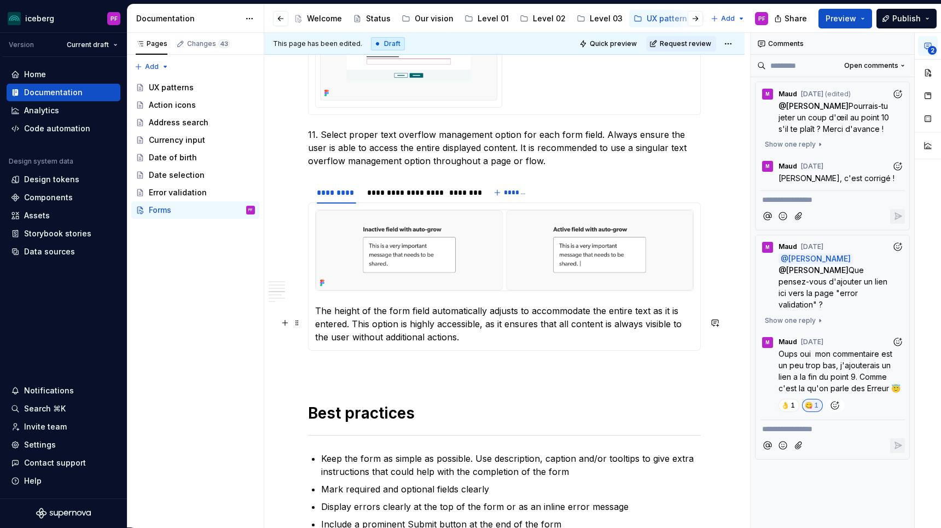
click at [319, 324] on p "The height of the form field automatically adjusts to accommodate the entire te…" at bounding box center [504, 323] width 379 height 39
click at [408, 198] on div "**********" at bounding box center [403, 192] width 72 height 11
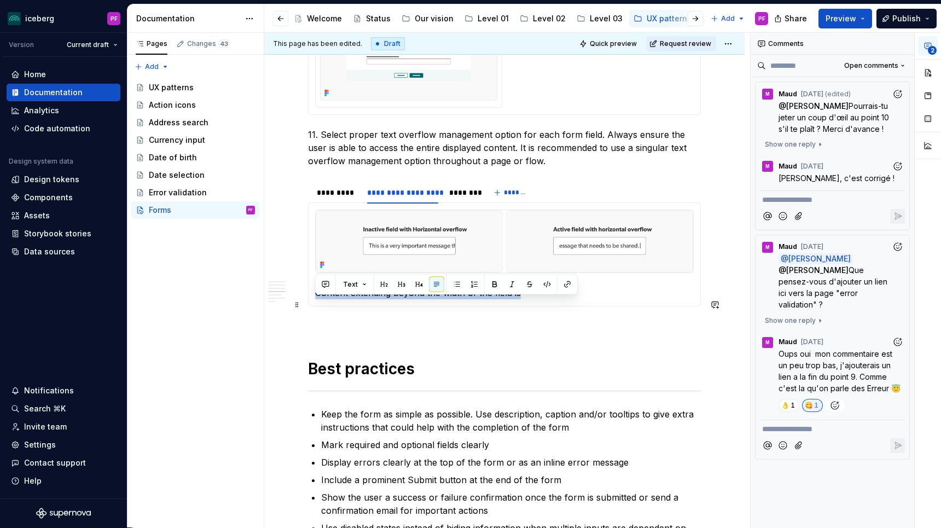
drag, startPoint x: 530, startPoint y: 303, endPoint x: 316, endPoint y: 300, distance: 213.4
click at [316, 299] on p "Content extending beyond the width of the field is" at bounding box center [504, 292] width 379 height 13
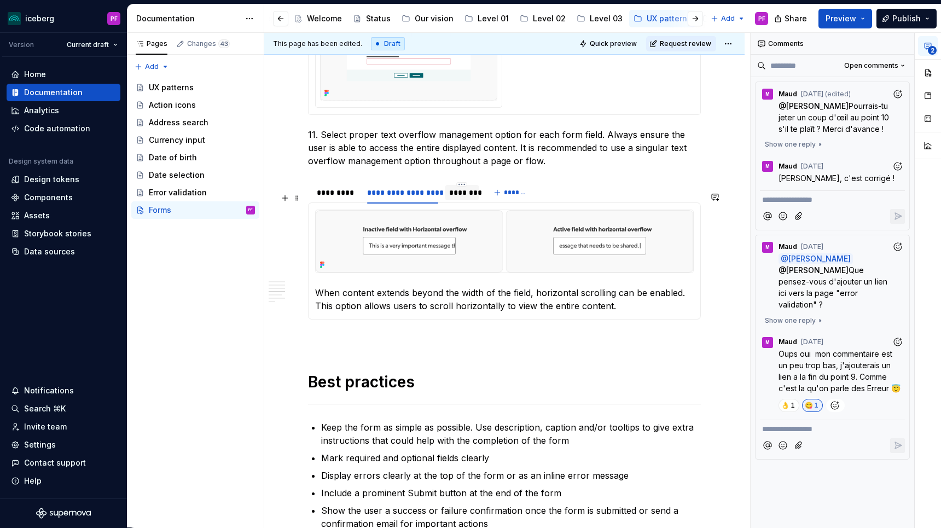
click at [457, 198] on div "********" at bounding box center [461, 192] width 25 height 11
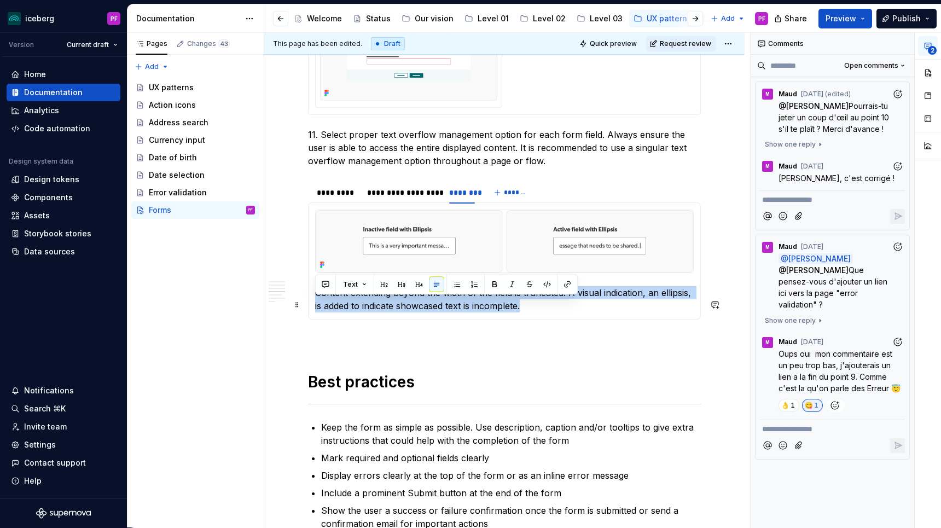
drag, startPoint x: 537, startPoint y: 315, endPoint x: 314, endPoint y: 303, distance: 223.0
click at [314, 303] on div "The height of the form field automatically adjusts to accommodate the entire te…" at bounding box center [504, 261] width 393 height 118
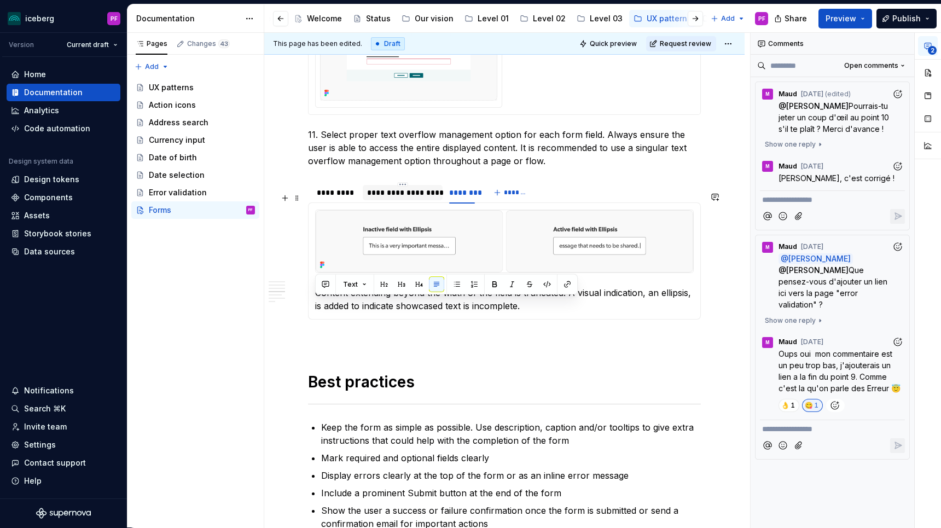
click at [403, 202] on div at bounding box center [403, 201] width 80 height 1
drag, startPoint x: 344, startPoint y: 302, endPoint x: 314, endPoint y: 301, distance: 30.1
click at [314, 301] on div "The height of the form field automatically adjusts to accommodate the entire te…" at bounding box center [504, 261] width 393 height 118
click at [350, 306] on p "When content extends beyond the width of the field, horizontal scrolling can be…" at bounding box center [504, 299] width 379 height 26
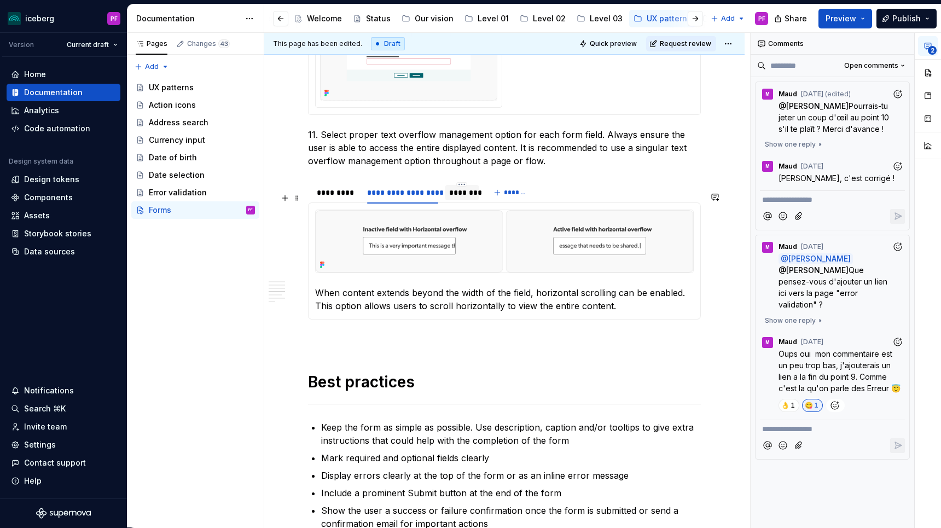
click at [451, 200] on div "********" at bounding box center [462, 192] width 34 height 15
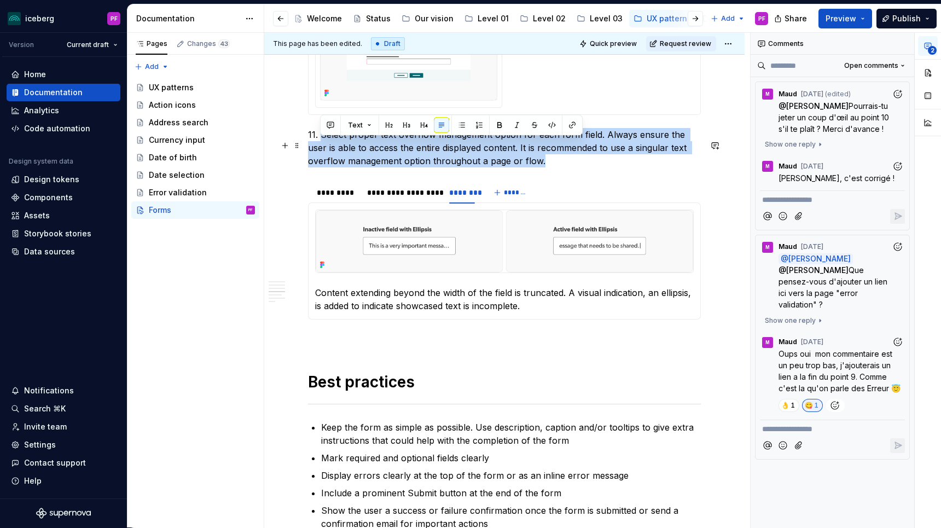
drag, startPoint x: 322, startPoint y: 143, endPoint x: 514, endPoint y: 170, distance: 194.5
click at [514, 167] on p "11. Select proper text overflow management option for each form field. Always e…" at bounding box center [504, 147] width 393 height 39
copy p "Select proper text overflow management option for each form field. Always ensur…"
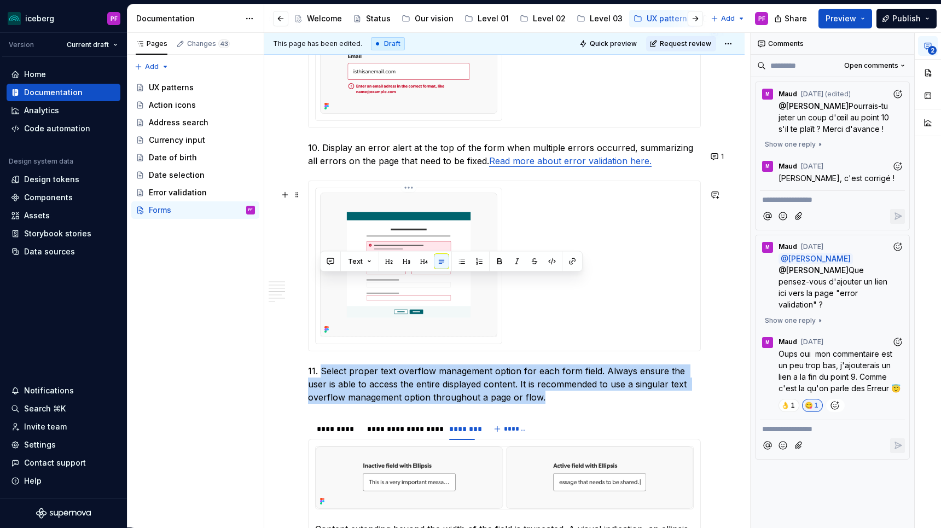
scroll to position [1358, 0]
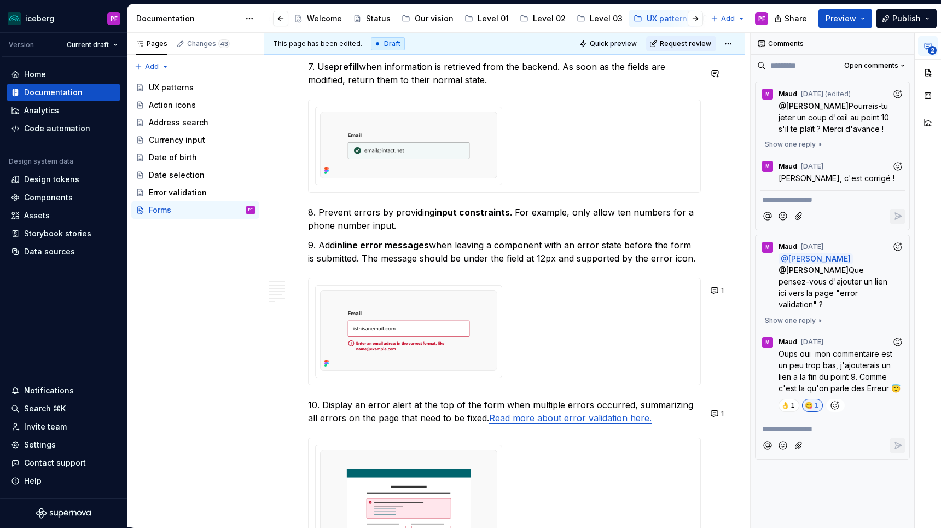
type textarea "*"
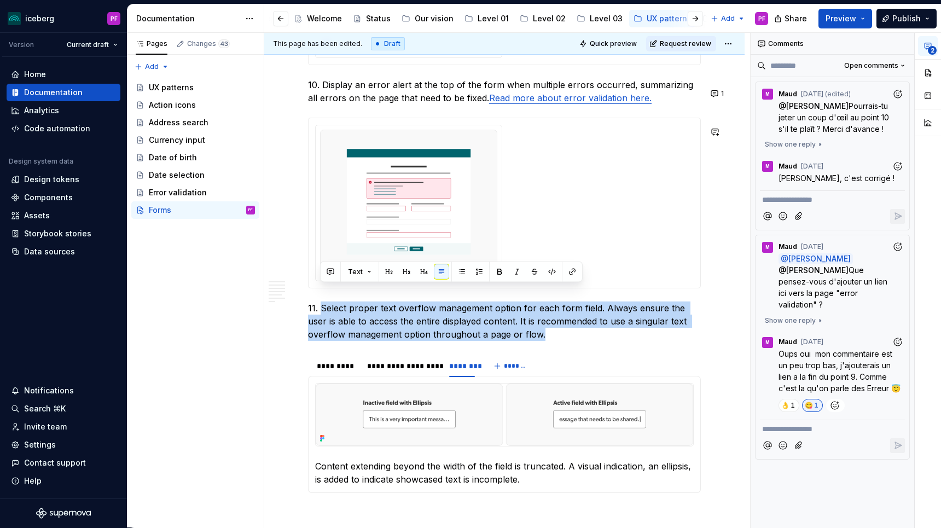
scroll to position [1705, 0]
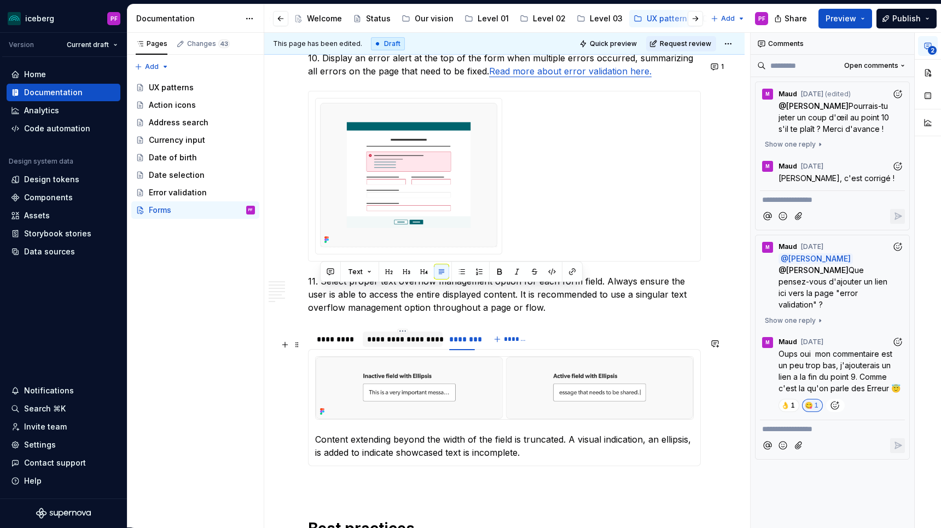
click at [421, 343] on div "**********" at bounding box center [403, 339] width 80 height 15
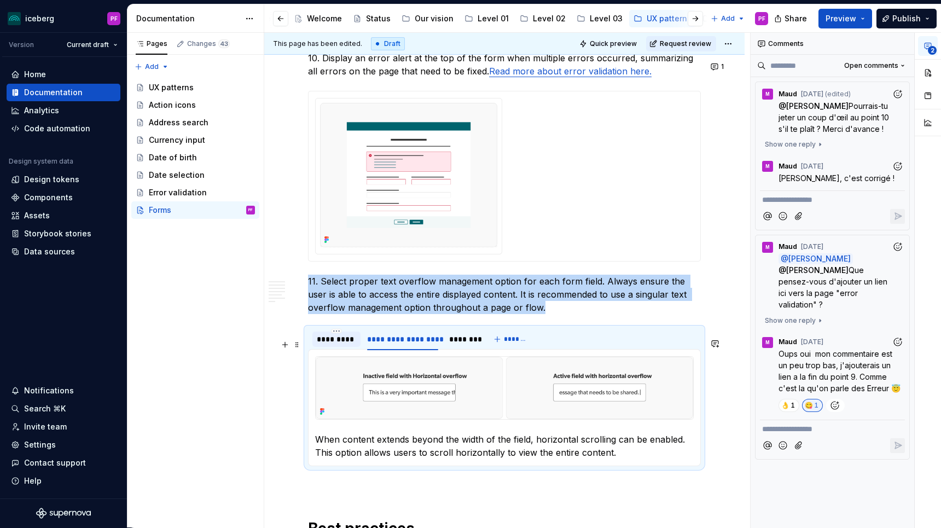
click at [330, 347] on div "*********" at bounding box center [336, 339] width 48 height 15
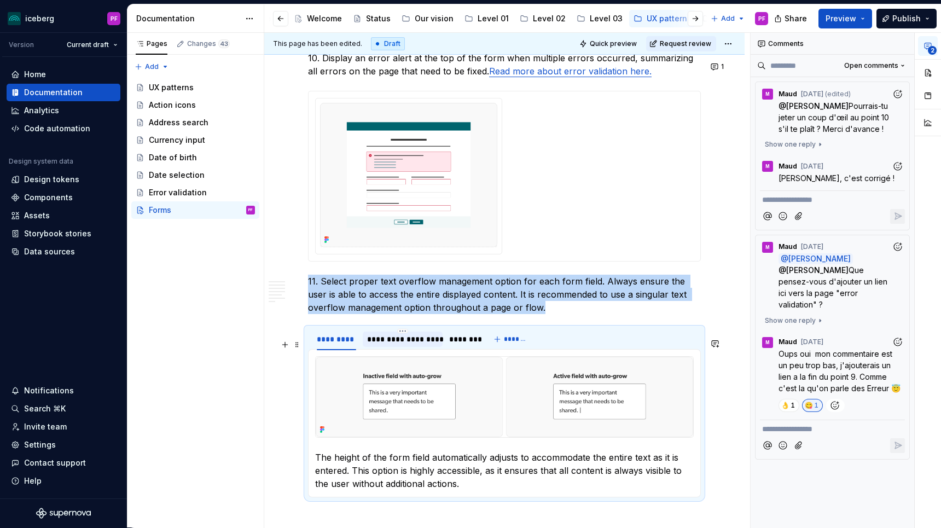
click at [363, 347] on div "**********" at bounding box center [403, 339] width 80 height 15
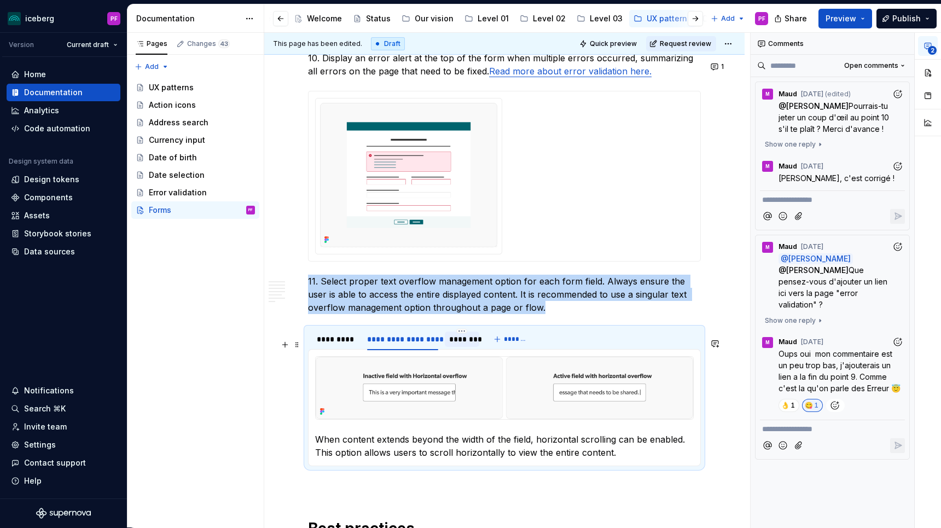
click at [450, 345] on div "********" at bounding box center [461, 339] width 25 height 11
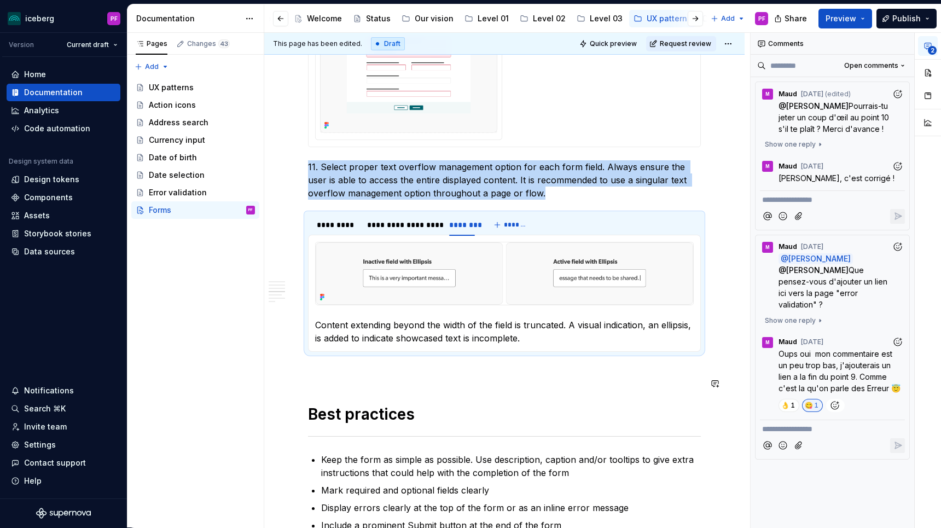
scroll to position [1820, 0]
click at [353, 231] on div "*********" at bounding box center [336, 223] width 48 height 15
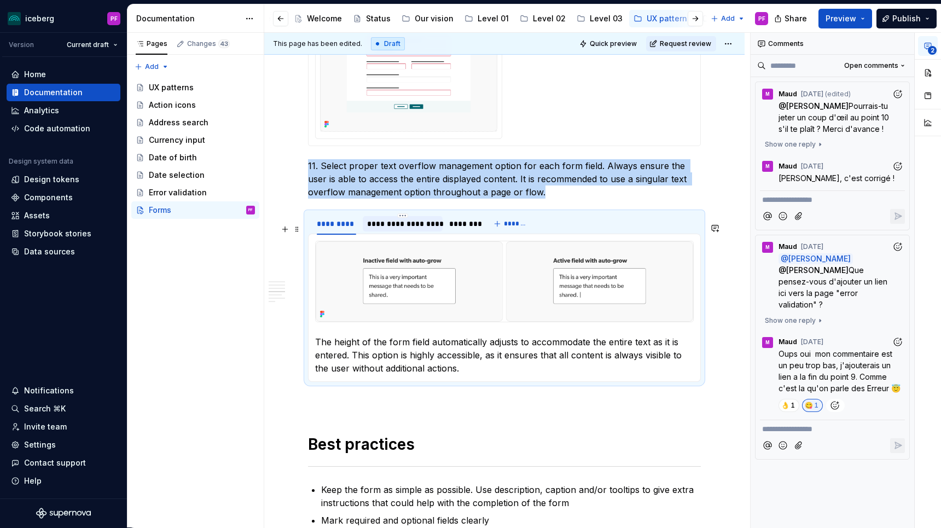
click at [377, 231] on div "**********" at bounding box center [403, 223] width 80 height 15
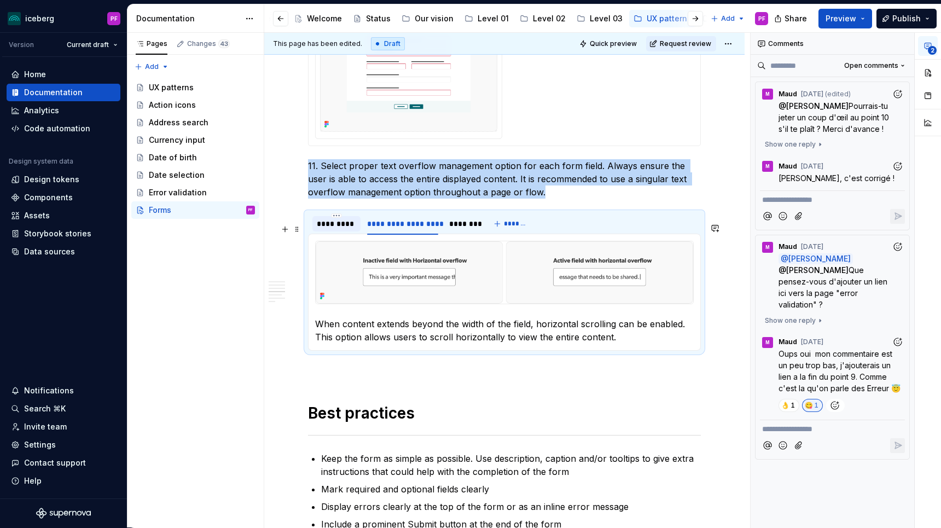
click at [336, 234] on div at bounding box center [336, 233] width 48 height 1
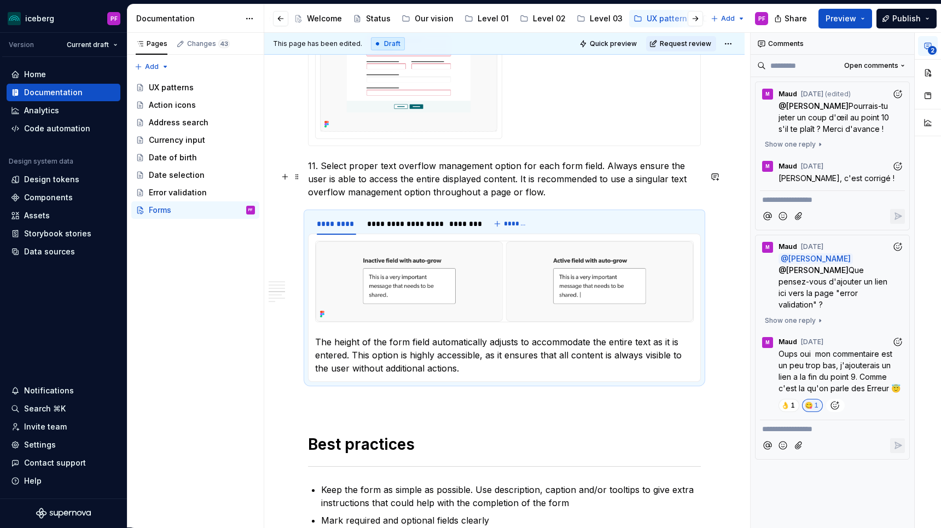
click at [371, 196] on p "11. Select proper text overflow management option for each form field. Always e…" at bounding box center [504, 178] width 393 height 39
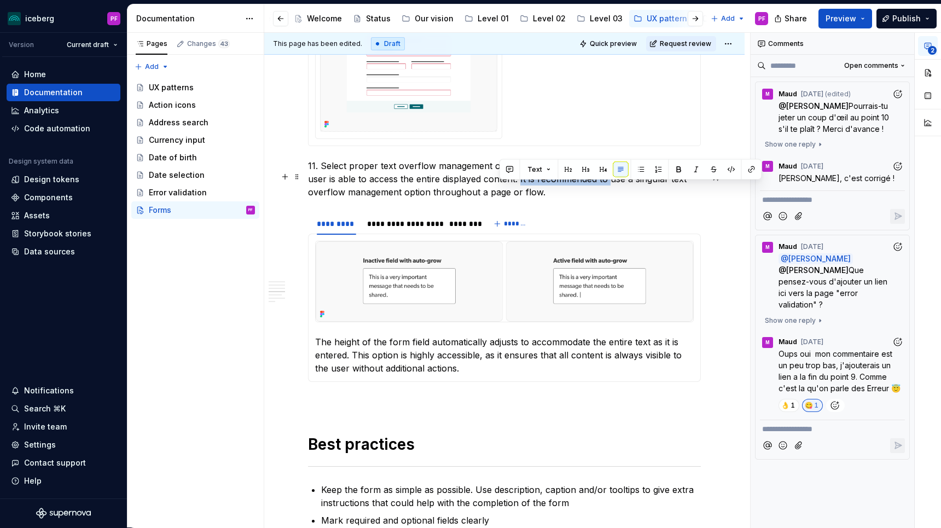
drag, startPoint x: 588, startPoint y: 185, endPoint x: 499, endPoint y: 187, distance: 88.6
click at [499, 187] on p "11. Select proper text overflow management option for each form field. Always e…" at bounding box center [504, 178] width 393 height 39
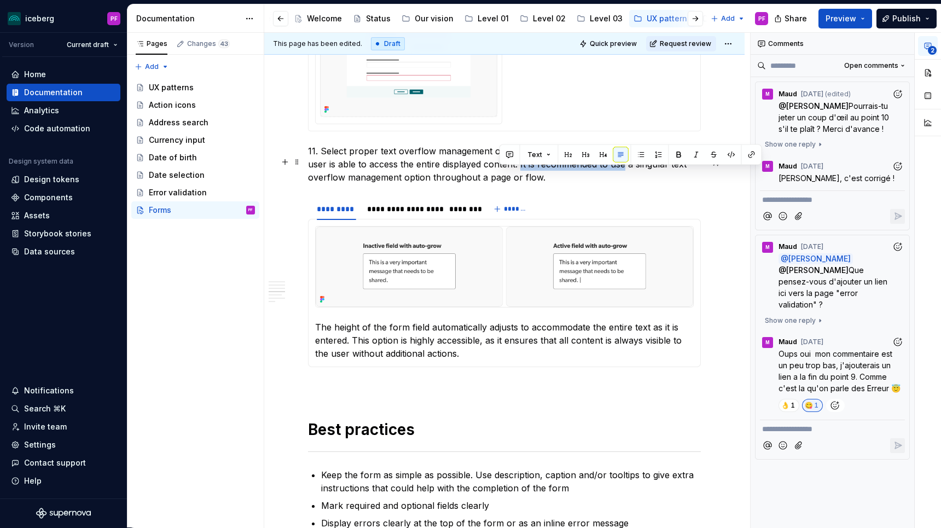
drag, startPoint x: 605, startPoint y: 173, endPoint x: 499, endPoint y: 171, distance: 106.2
click at [499, 172] on p "11. Select proper text overflow management option for each form field. Always e…" at bounding box center [504, 163] width 393 height 39
click at [687, 175] on p "11. Select proper text overflow management option for each form field. Always e…" at bounding box center [504, 163] width 393 height 39
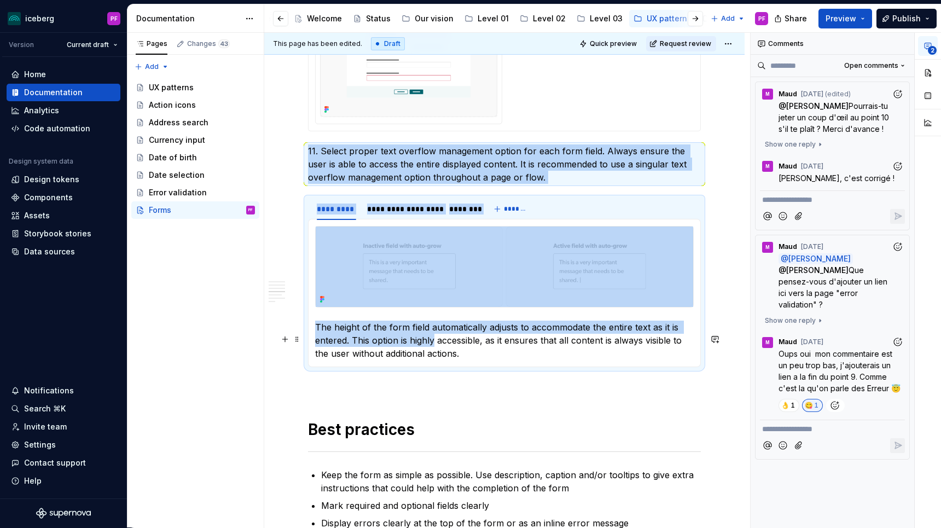
drag, startPoint x: 308, startPoint y: 160, endPoint x: 433, endPoint y: 347, distance: 225.3
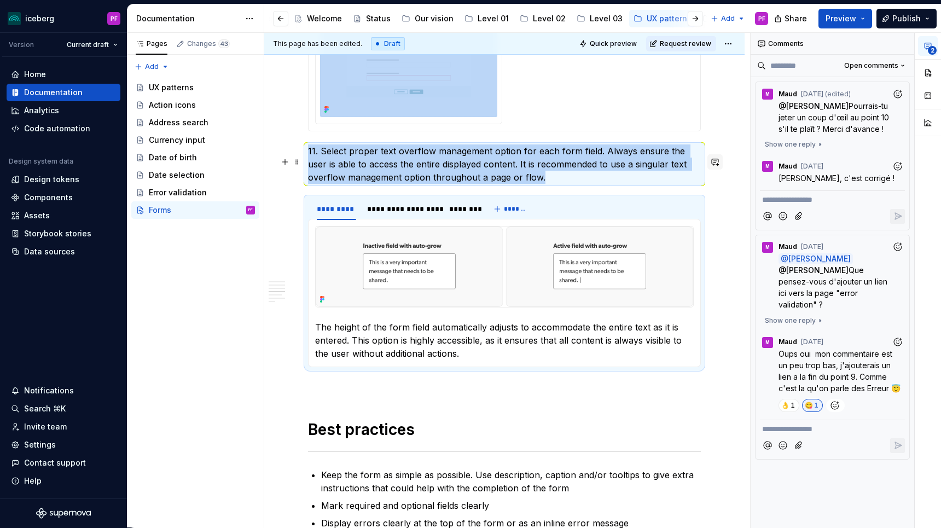
click at [719, 160] on button "button" at bounding box center [714, 161] width 15 height 15
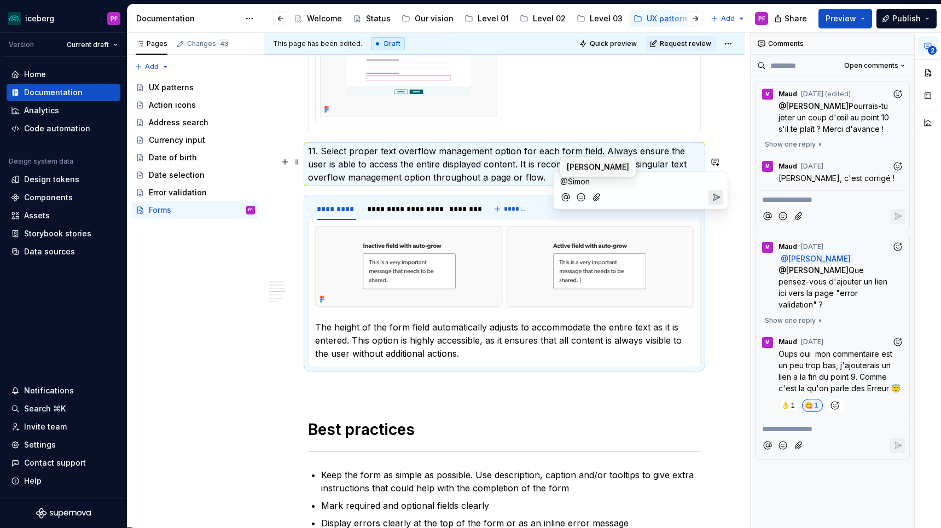
click at [593, 170] on span "Simon Désilets" at bounding box center [598, 166] width 62 height 11
click at [643, 166] on span "Maud" at bounding box center [646, 166] width 22 height 11
type textarea "*"
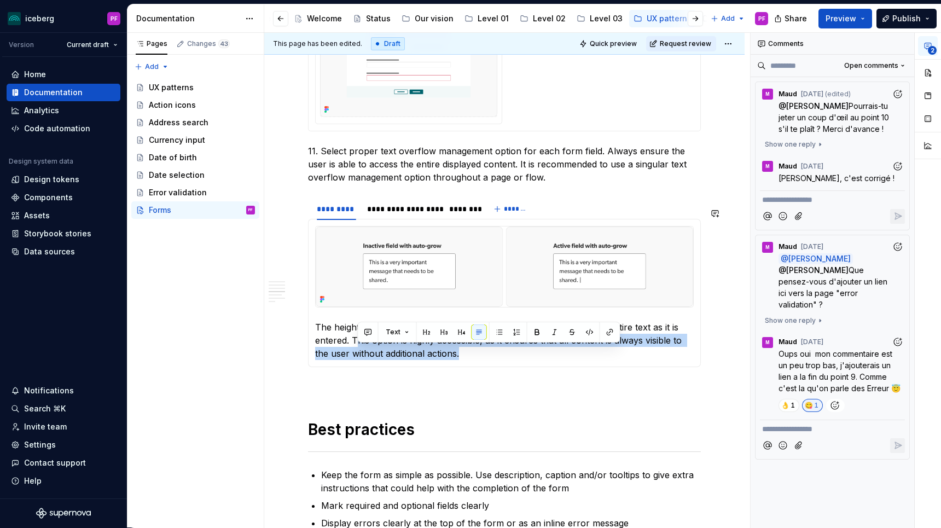
drag, startPoint x: 355, startPoint y: 347, endPoint x: 454, endPoint y: 376, distance: 103.3
click at [454, 367] on div "The height of the form field automatically adjusts to accommodate the entire te…" at bounding box center [504, 293] width 393 height 148
click at [445, 360] on p "The height of the form field automatically adjusts to accommodate the entire te…" at bounding box center [504, 340] width 379 height 39
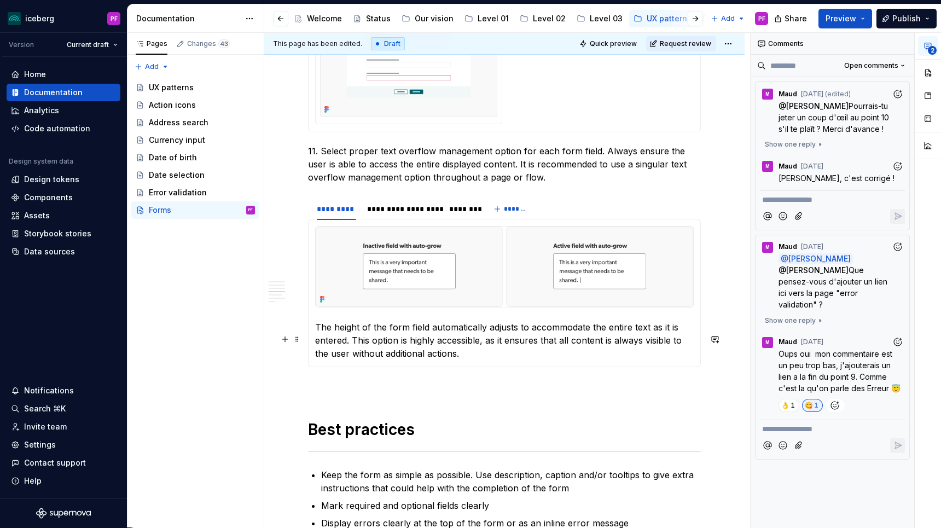
click at [345, 351] on p "The height of the form field automatically adjusts to accommodate the entire te…" at bounding box center [504, 340] width 379 height 39
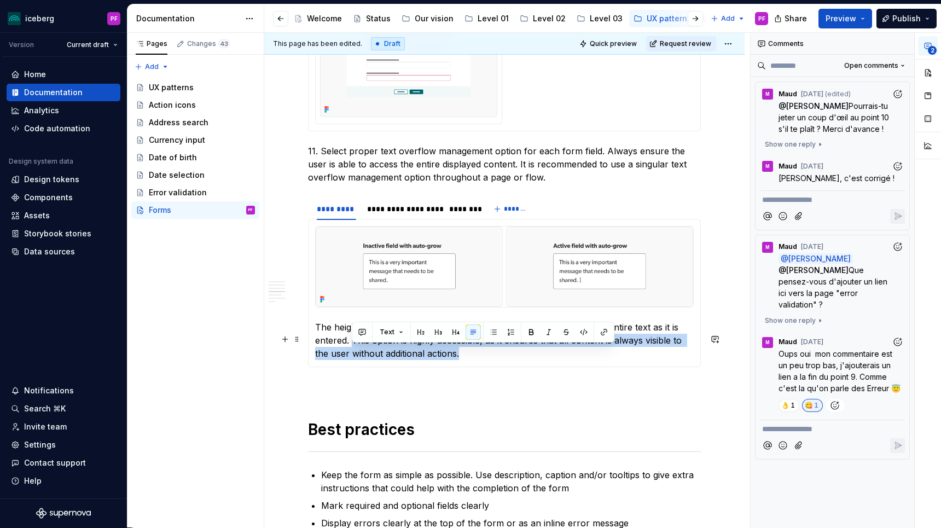
drag, startPoint x: 354, startPoint y: 351, endPoint x: 449, endPoint y: 362, distance: 95.2
click at [449, 360] on p "The height of the form field automatically adjusts to accommodate the entire te…" at bounding box center [504, 340] width 379 height 39
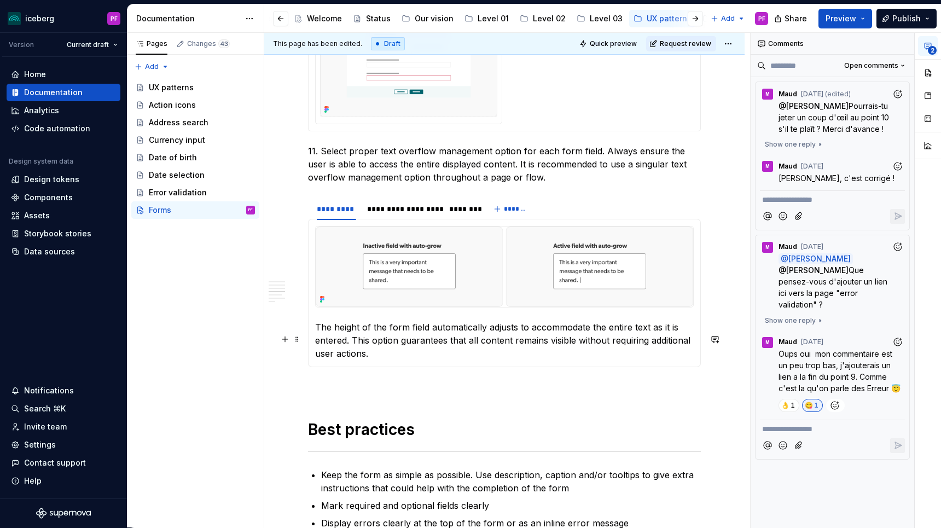
click at [372, 355] on p "The height of the form field automatically adjusts to accommodate the entire te…" at bounding box center [504, 340] width 379 height 39
click at [370, 348] on p "The height of the form field automatically adjusts to accommodate the entire te…" at bounding box center [504, 340] width 379 height 39
click at [394, 214] on div "**********" at bounding box center [403, 209] width 72 height 11
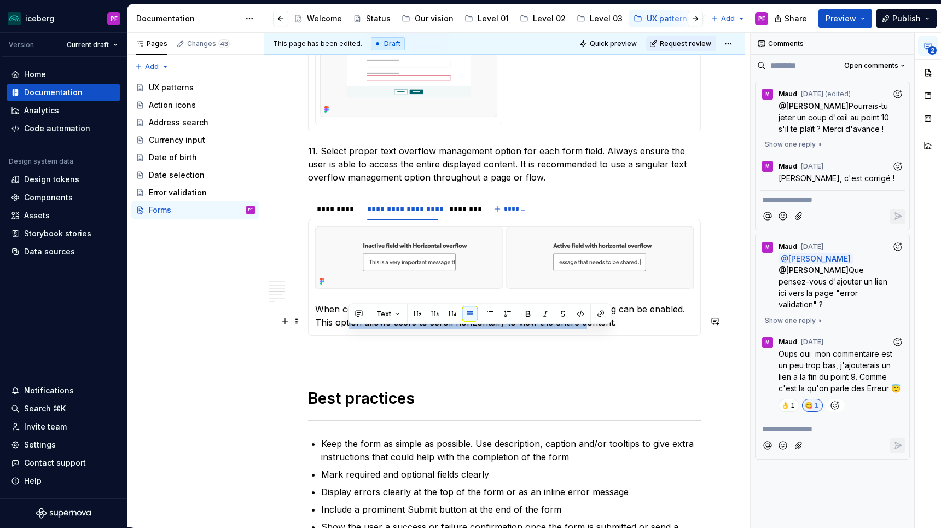
drag, startPoint x: 350, startPoint y: 334, endPoint x: 581, endPoint y: 339, distance: 230.9
click at [581, 329] on p "When content extends beyond the width of the field, horizontal scrolling can be…" at bounding box center [504, 316] width 379 height 26
click at [317, 329] on p "When content extends beyond the width of the field, horizontal scrolling can be…" at bounding box center [504, 316] width 379 height 26
drag, startPoint x: 317, startPoint y: 334, endPoint x: 621, endPoint y: 329, distance: 304.2
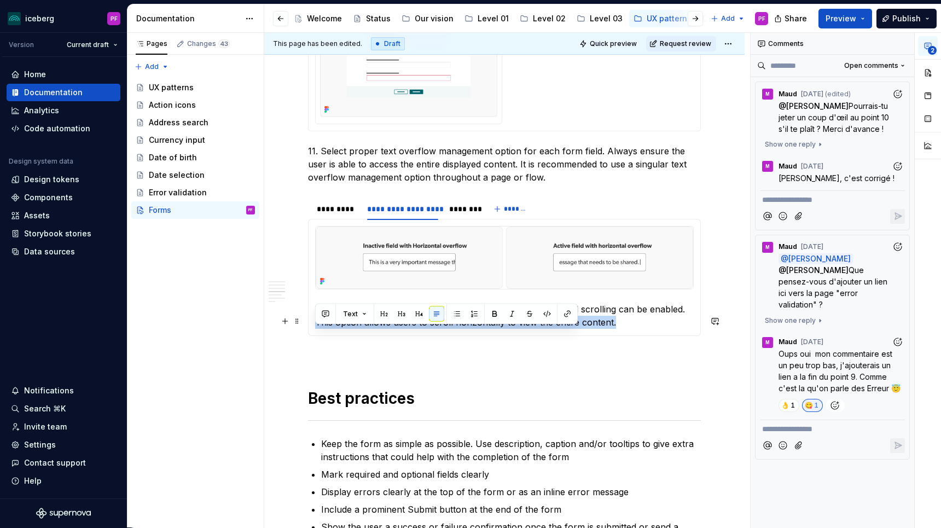
click at [621, 329] on p "When content extends beyond the width of the field, horizontal scrolling can be…" at bounding box center [504, 316] width 379 height 26
copy p "This option allows users to scroll horizontally to view the entire content."
click at [460, 214] on div "********" at bounding box center [461, 209] width 25 height 11
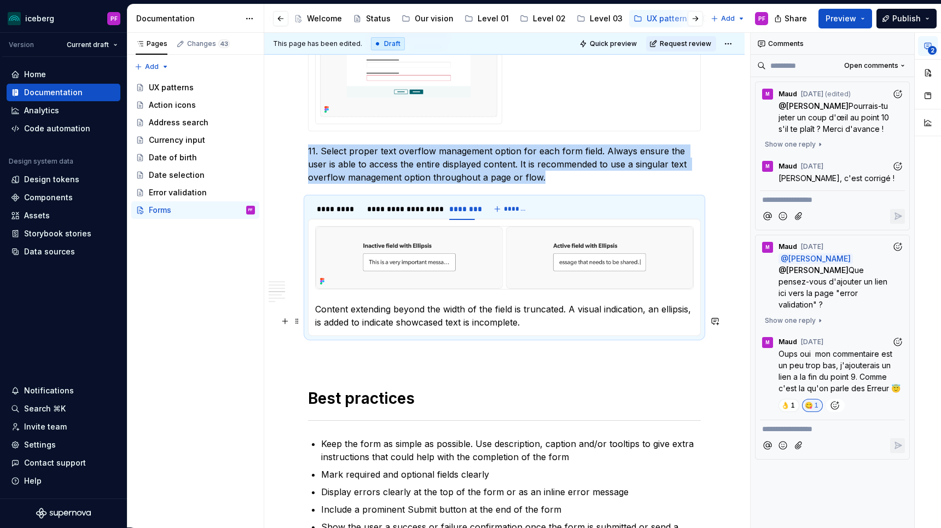
click at [535, 329] on p "Content extending beyond the width of the field is truncated. A visual indicati…" at bounding box center [504, 316] width 379 height 26
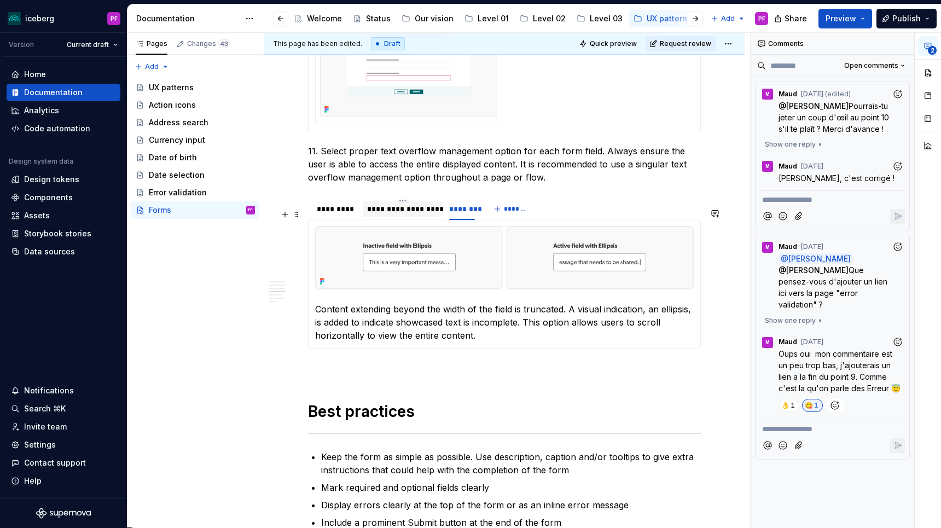
click at [395, 214] on div "**********" at bounding box center [403, 209] width 72 height 11
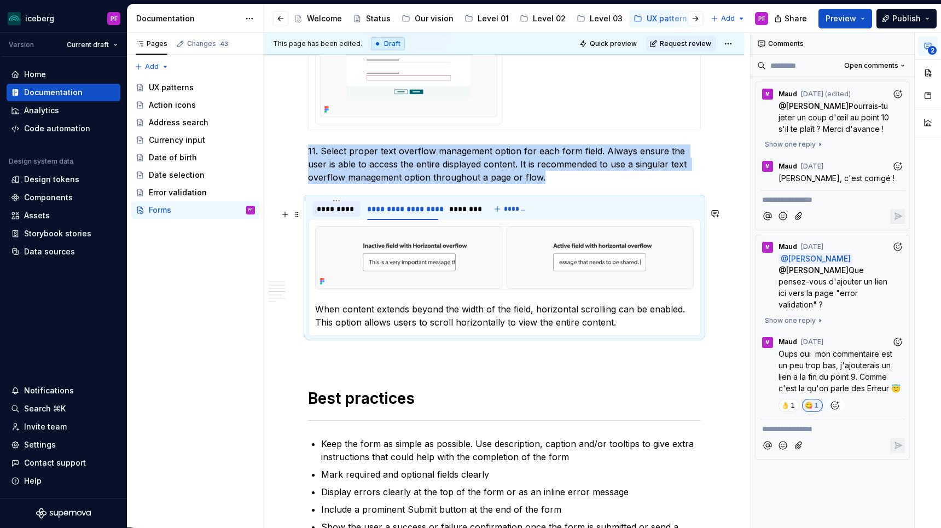
click at [336, 219] on div at bounding box center [336, 218] width 48 height 1
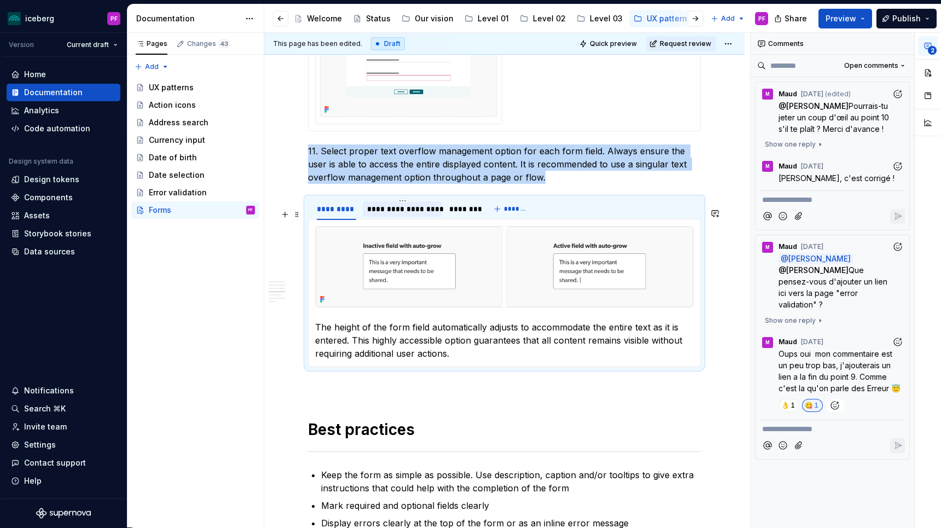
click at [392, 214] on div "**********" at bounding box center [403, 209] width 72 height 11
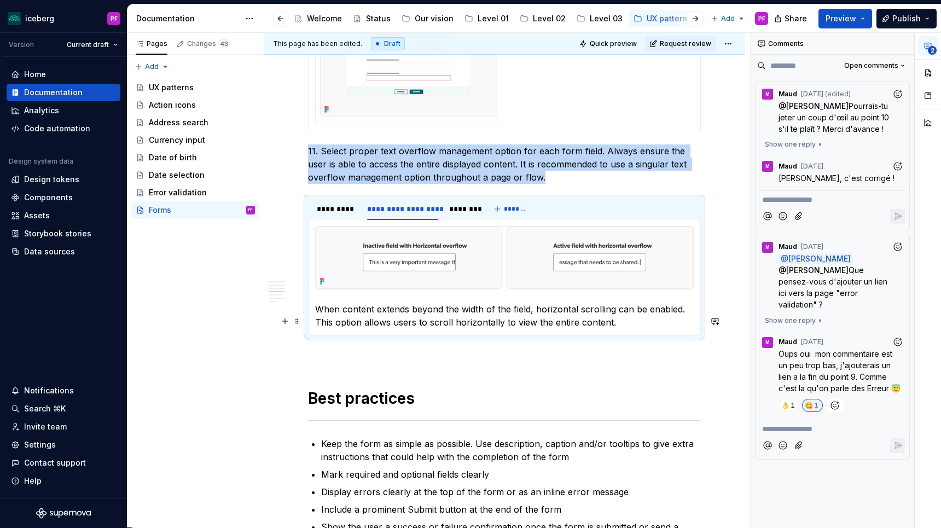
click at [345, 324] on p "When content extends beyond the width of the field, horizontal scrolling can be…" at bounding box center [504, 316] width 379 height 26
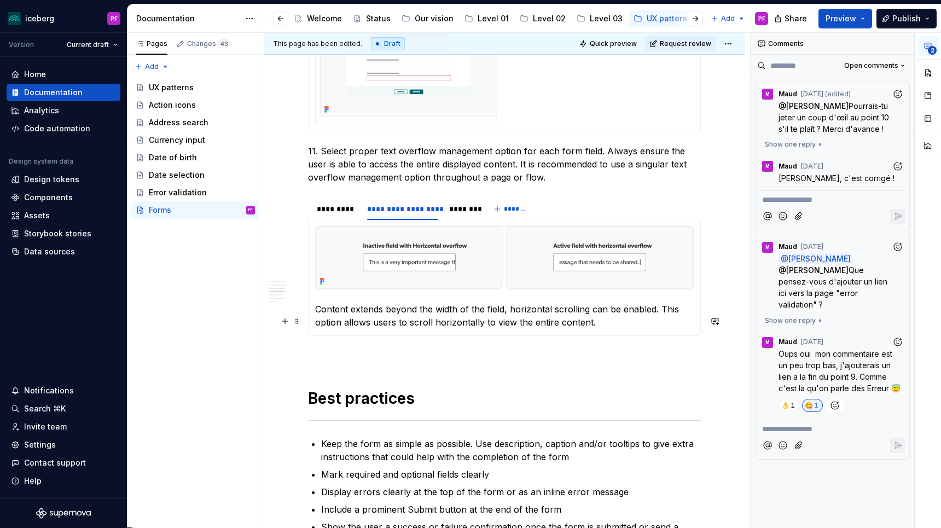
click at [383, 320] on p "Content extends beyond the width of the field, horizontal scrolling can be enab…" at bounding box center [504, 316] width 379 height 26
click at [515, 323] on p "Content extending beyond the width of the field, horizontal scrolling can be en…" at bounding box center [504, 316] width 379 height 26
click at [625, 322] on p "Content extending beyond the width of the field can be horizontal scrolling can…" at bounding box center [504, 316] width 379 height 26
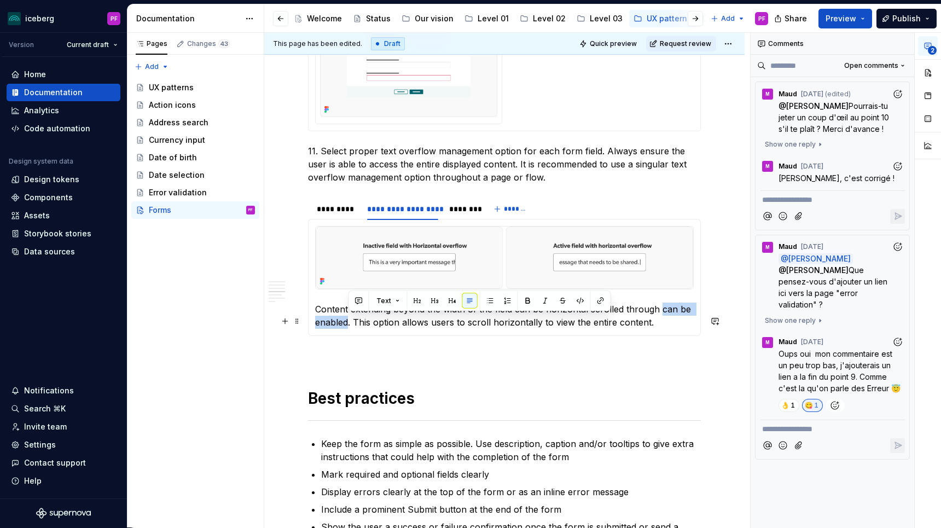
drag, startPoint x: 660, startPoint y: 318, endPoint x: 347, endPoint y: 335, distance: 313.9
click at [347, 329] on p "Content extending beyond the width of the field can be horizontal scrolled thro…" at bounding box center [504, 316] width 379 height 26
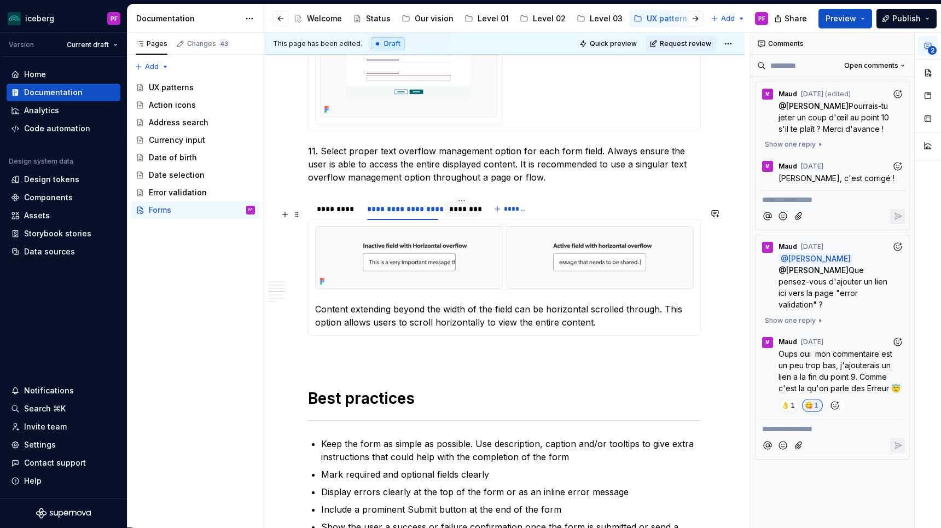
click at [469, 214] on div "********" at bounding box center [461, 209] width 25 height 11
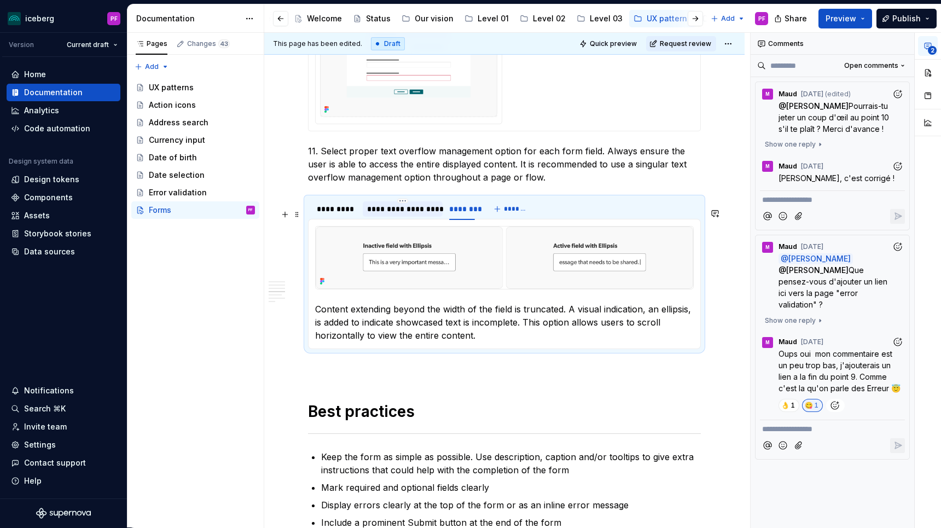
click at [427, 214] on div "**********" at bounding box center [403, 209] width 72 height 11
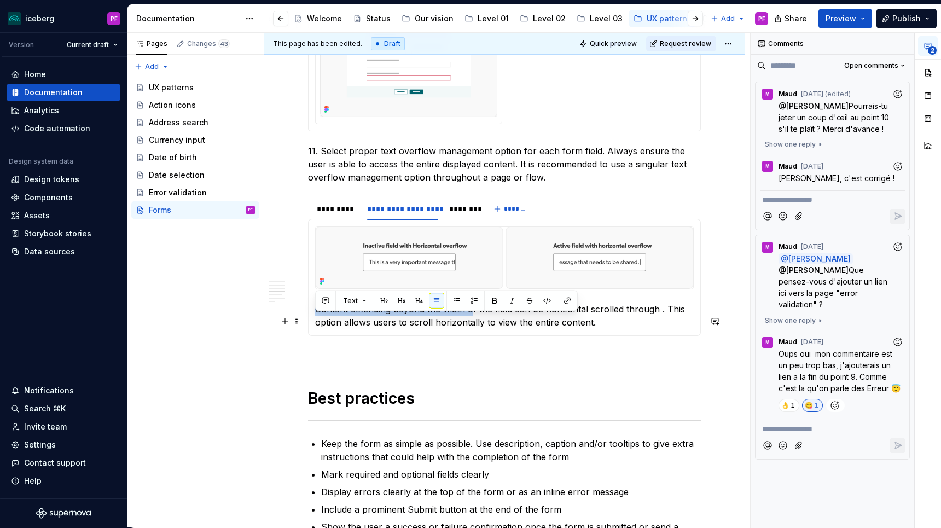
drag, startPoint x: 316, startPoint y: 319, endPoint x: 471, endPoint y: 323, distance: 155.4
click at [471, 323] on p "Content extending beyond the width of the field can be horizontal scrolled thro…" at bounding box center [504, 316] width 379 height 26
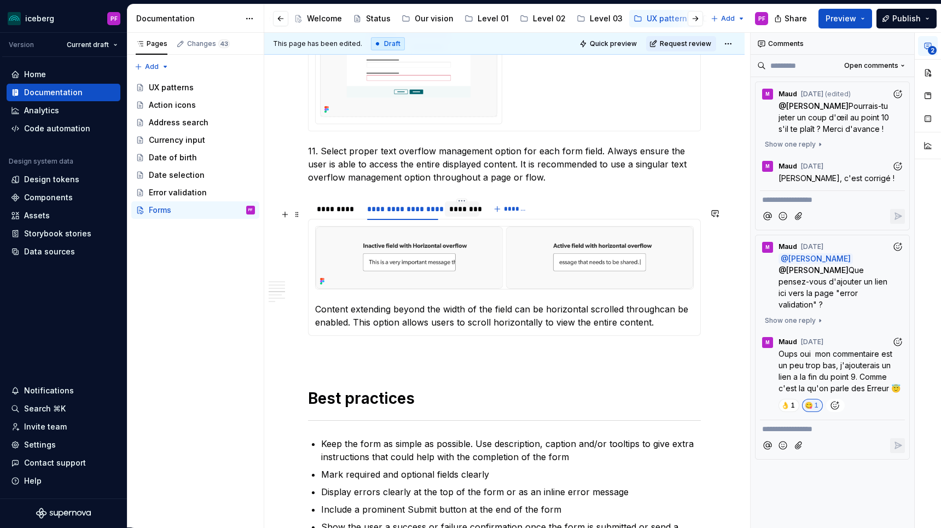
click at [466, 214] on div "********" at bounding box center [461, 209] width 25 height 11
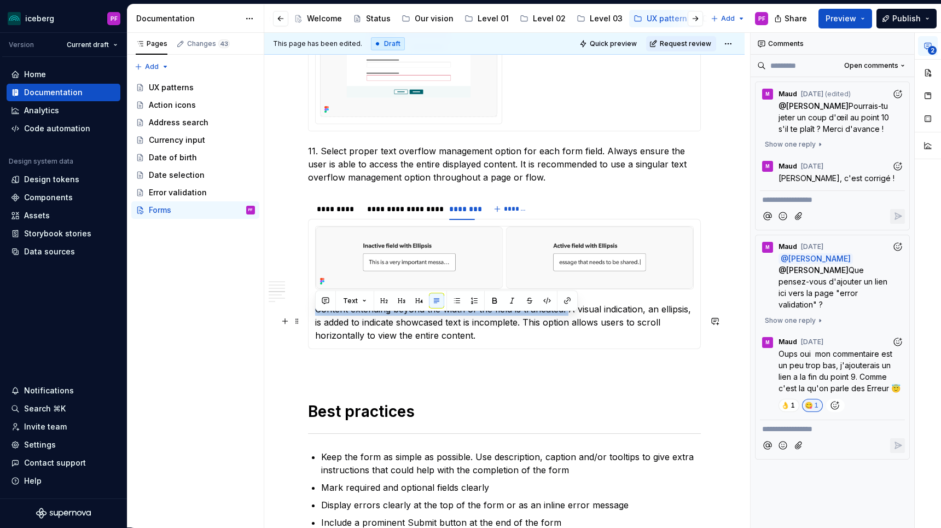
drag, startPoint x: 317, startPoint y: 318, endPoint x: 569, endPoint y: 320, distance: 251.7
click at [569, 320] on div "The height of the form field automatically adjusts to accommodate the entire te…" at bounding box center [504, 284] width 393 height 131
copy p "Content extending beyond the width of the field is truncated."
click at [408, 214] on div "**********" at bounding box center [403, 209] width 72 height 11
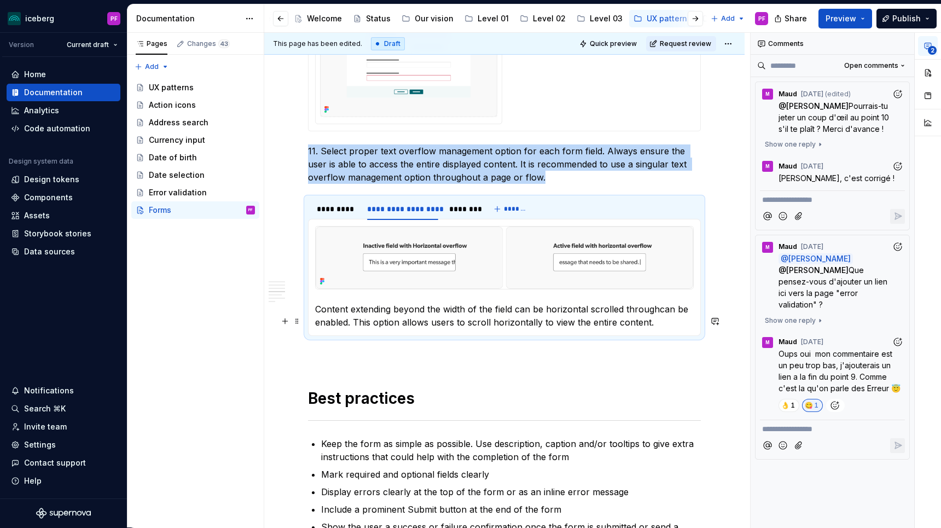
click at [317, 321] on p "Content extending beyond the width of the field can be horizontal scrolled thro…" at bounding box center [504, 316] width 379 height 26
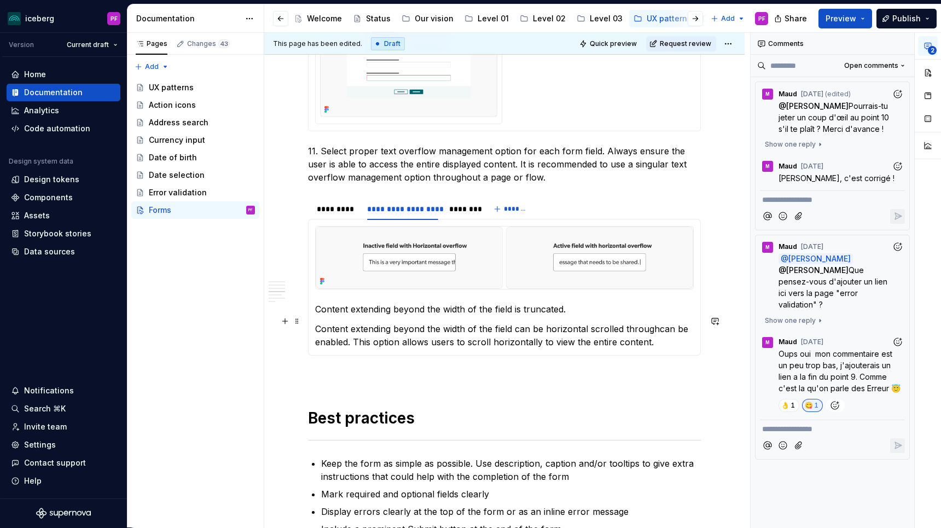
click at [545, 316] on p "Content extending beyond the width of the field is truncated." at bounding box center [504, 309] width 379 height 13
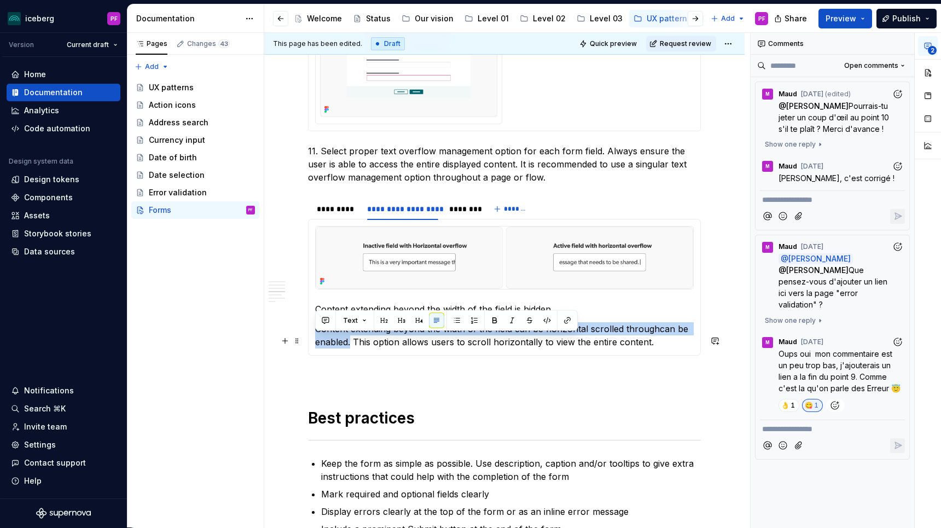
drag, startPoint x: 316, startPoint y: 339, endPoint x: 350, endPoint y: 351, distance: 36.5
click at [350, 348] on p "Content extending beyond the width of the field can be horizontal scrolled thro…" at bounding box center [504, 335] width 379 height 26
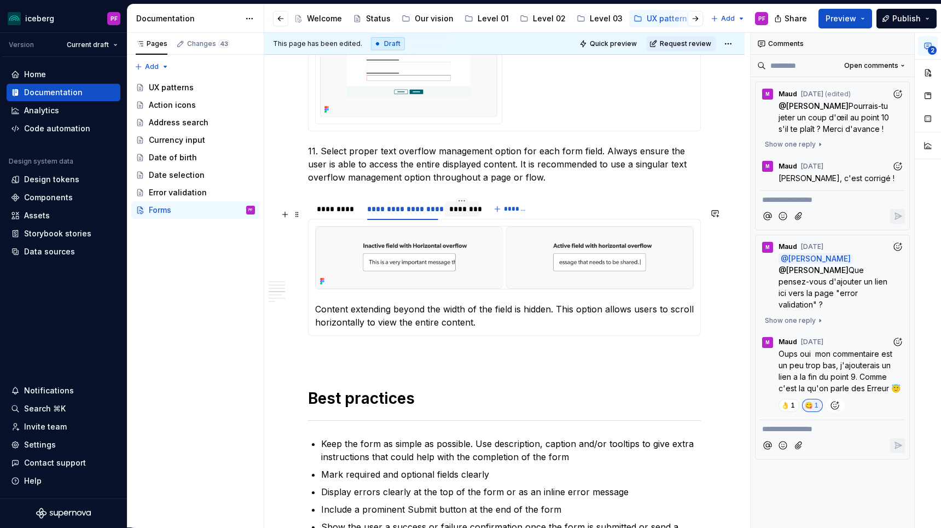
click at [457, 214] on div "********" at bounding box center [461, 209] width 25 height 11
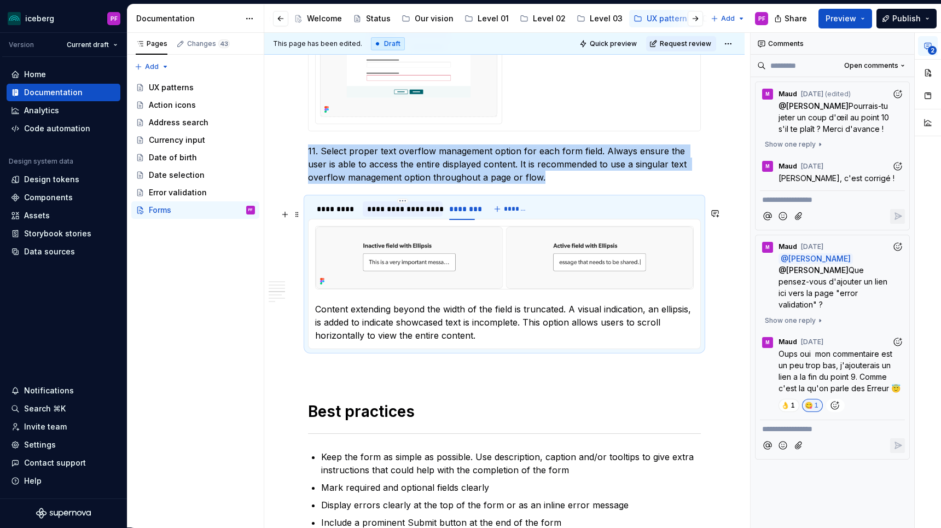
click at [428, 214] on div "**********" at bounding box center [403, 209] width 72 height 11
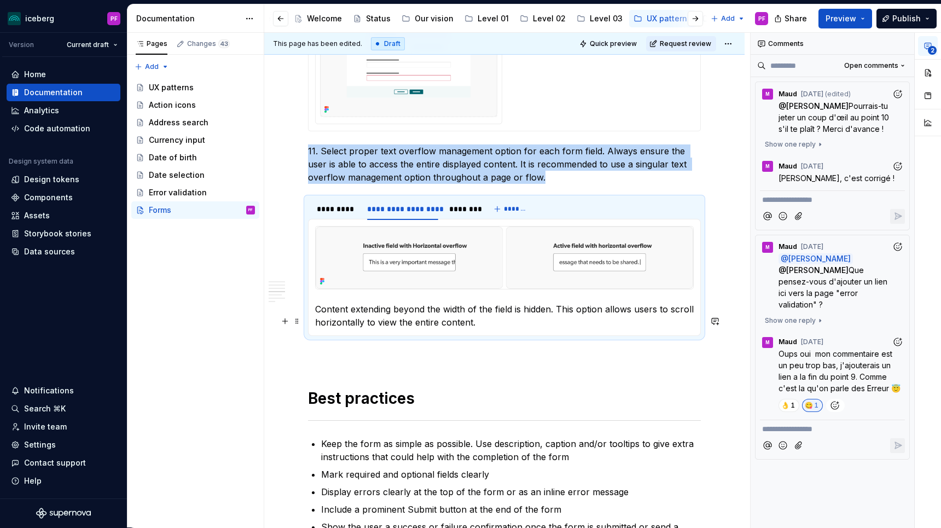
click at [555, 323] on p "Content extending beyond the width of the field is hidden. This option allows u…" at bounding box center [504, 316] width 379 height 26
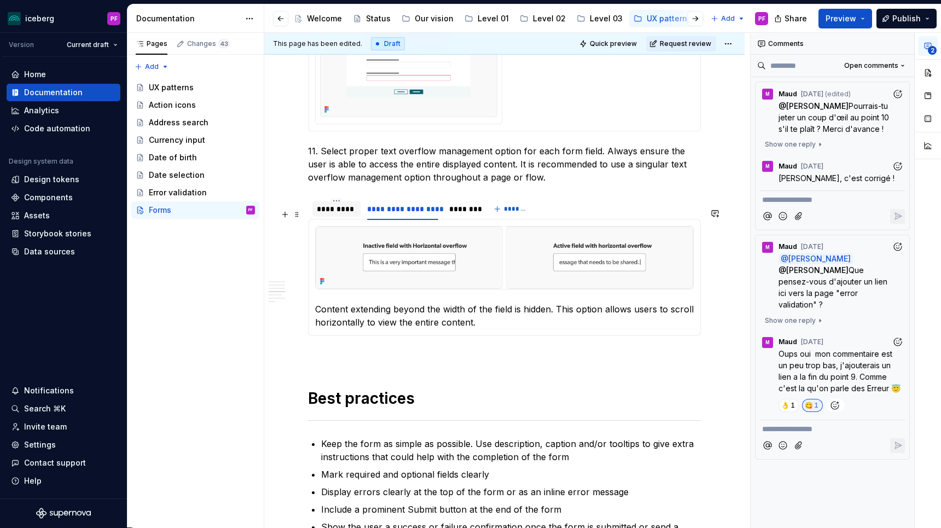
click at [329, 214] on div "*********" at bounding box center [336, 209] width 39 height 11
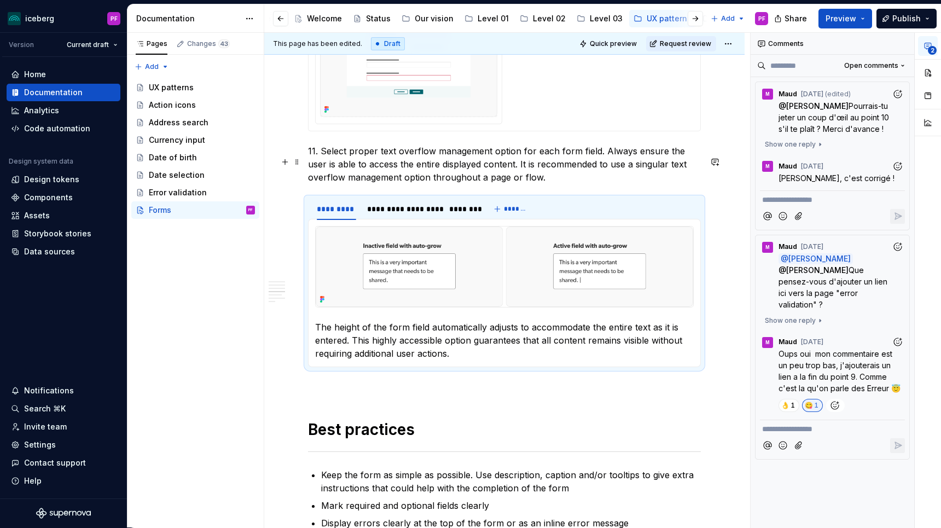
click at [530, 177] on p "11. Select proper text overflow management option for each form field. Always e…" at bounding box center [504, 163] width 393 height 39
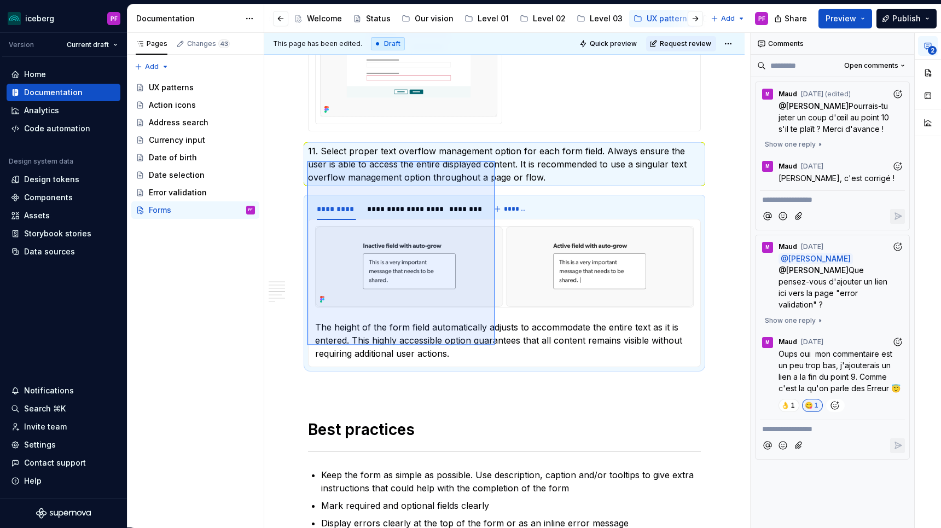
drag, startPoint x: 307, startPoint y: 161, endPoint x: 496, endPoint y: 355, distance: 271.2
click at [496, 355] on div "This page has been edited. Draft Quick preview Request review Forms A form allo…" at bounding box center [507, 280] width 486 height 495
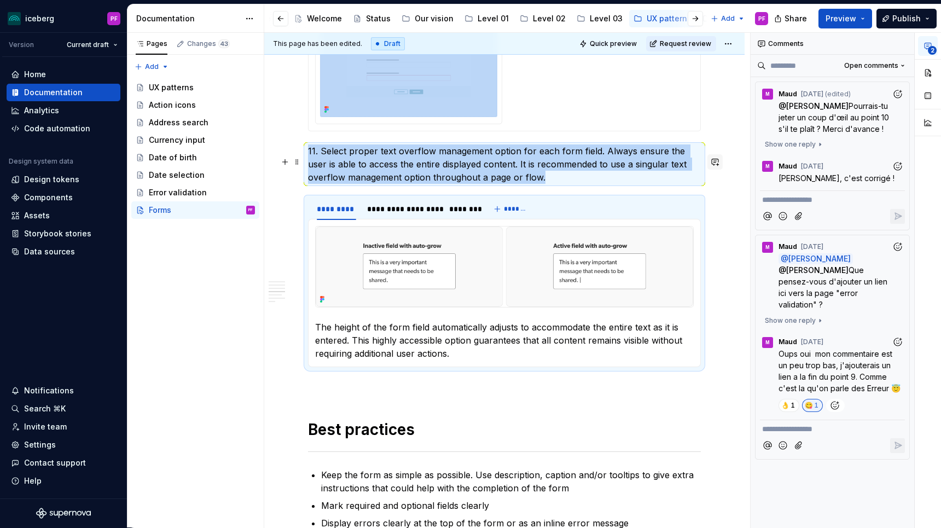
click at [722, 168] on button "button" at bounding box center [714, 161] width 15 height 15
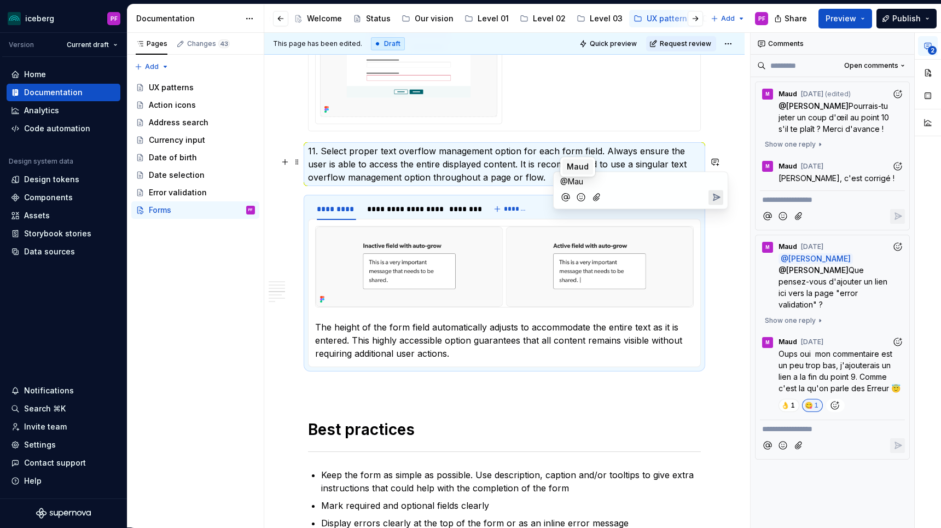
click at [579, 169] on span "Maud" at bounding box center [578, 166] width 22 height 11
click at [612, 166] on span "Simon Désilets" at bounding box center [633, 166] width 62 height 11
click at [647, 166] on span "Simon Désilets" at bounding box center [633, 166] width 62 height 11
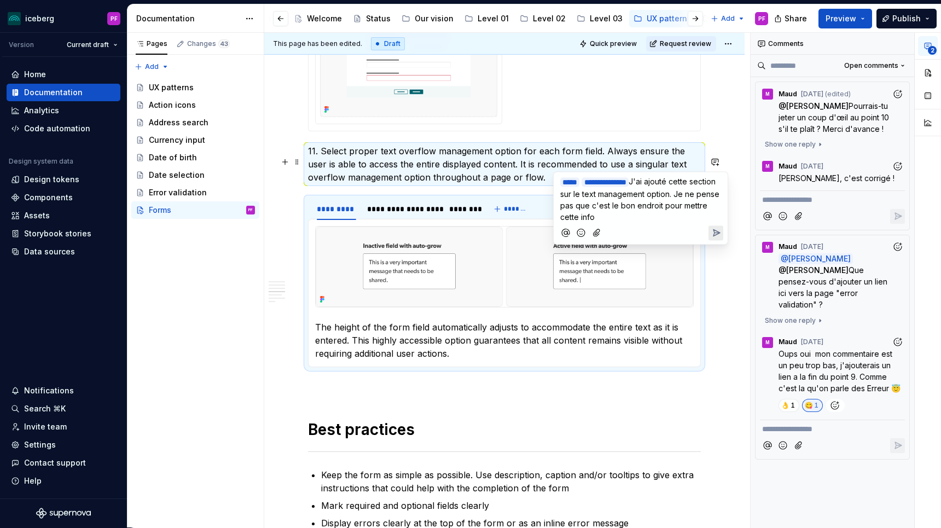
click at [581, 235] on icon "Add emoji" at bounding box center [581, 233] width 11 height 11
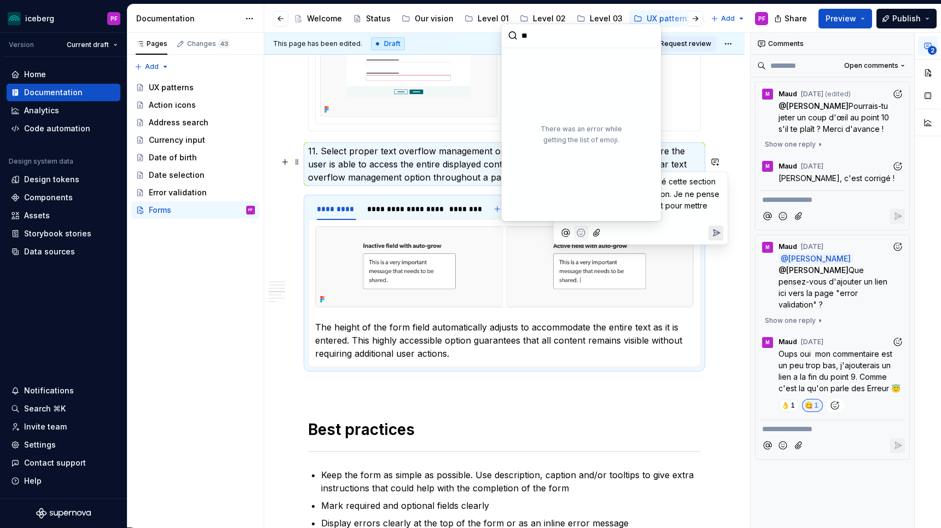
drag, startPoint x: 545, startPoint y: 34, endPoint x: 510, endPoint y: 34, distance: 35.6
click at [510, 34] on input "**" at bounding box center [582, 36] width 160 height 24
type input "**"
click at [684, 213] on p "**********" at bounding box center [640, 199] width 161 height 47
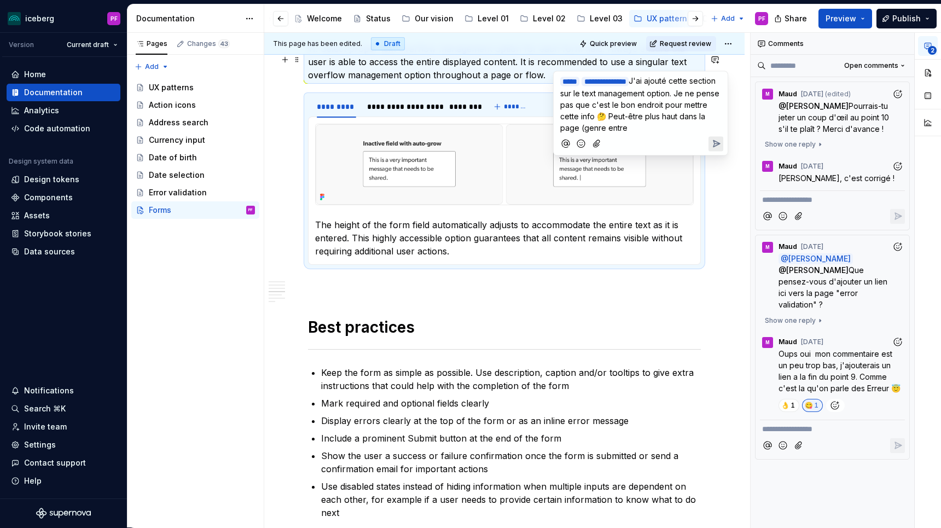
scroll to position [1935, 0]
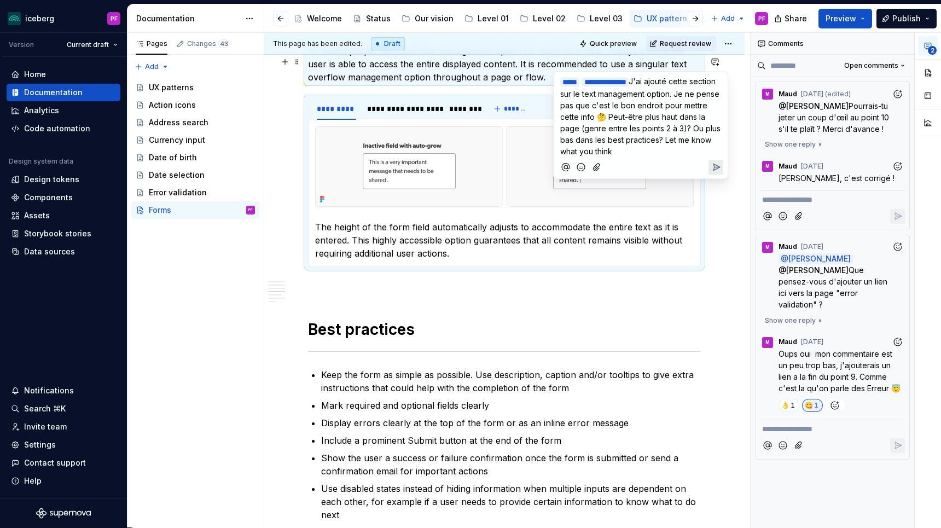
click at [599, 150] on span "J'ai ajouté cette section sur le text management option. Je ne pense pas que c'…" at bounding box center [641, 116] width 162 height 79
click at [658, 171] on span "Let me know what you think" at bounding box center [610, 166] width 100 height 9
click at [665, 172] on p "Let me know what you think" at bounding box center [640, 166] width 161 height 11
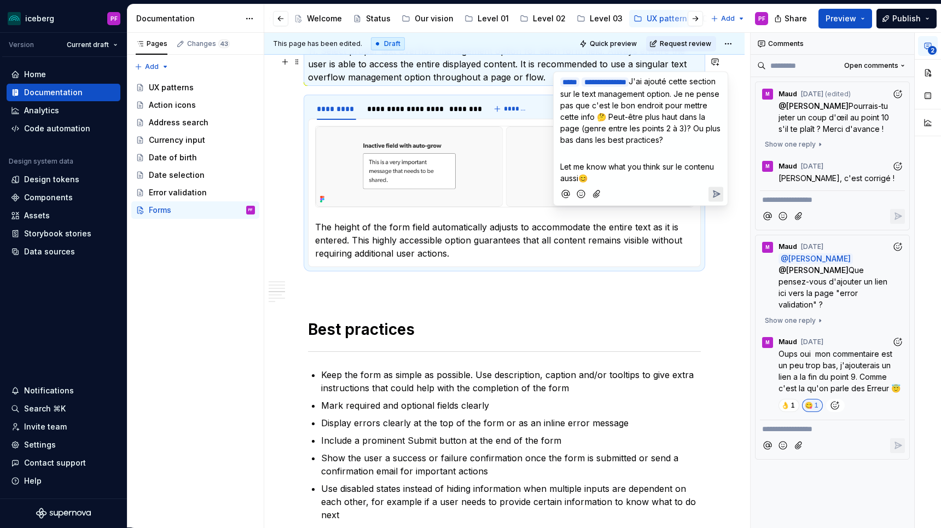
click at [709, 201] on button "Send" at bounding box center [715, 194] width 15 height 15
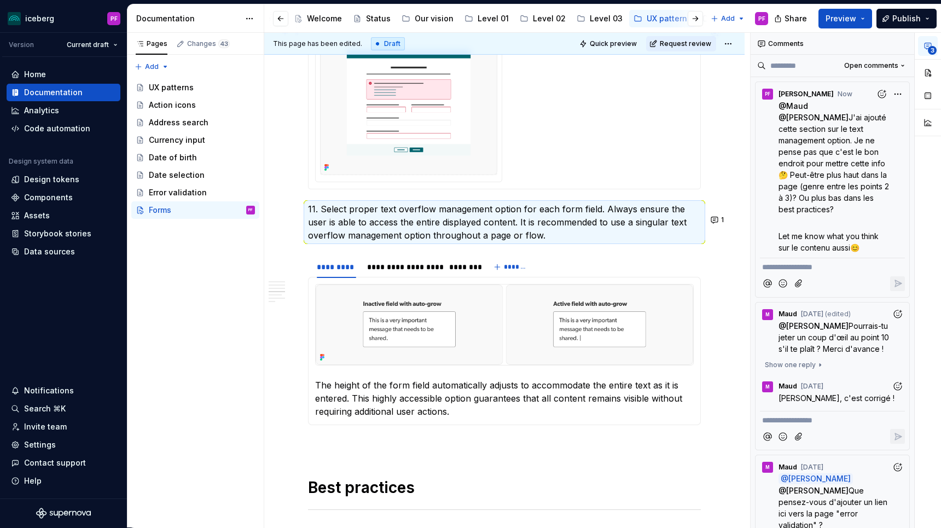
scroll to position [1782, 0]
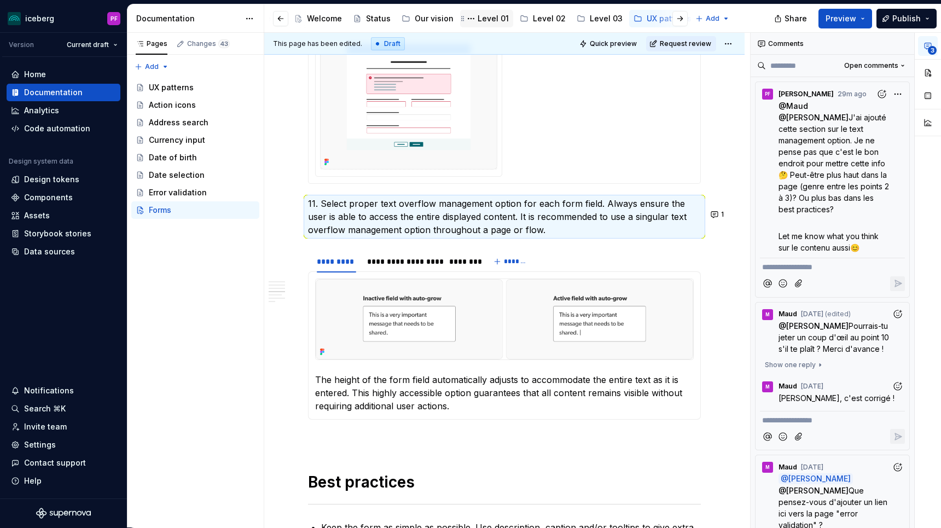
type textarea "*"
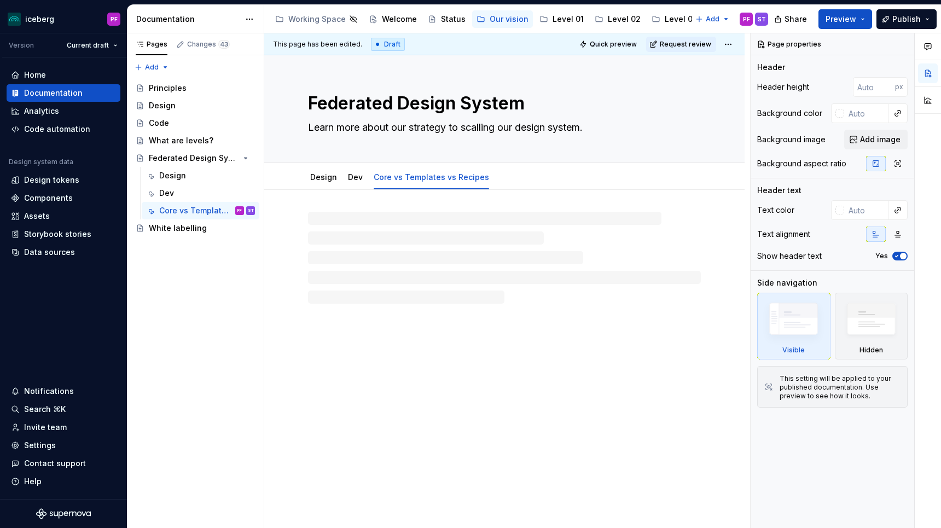
type textarea "*"
